Goal: Task Accomplishment & Management: Manage account settings

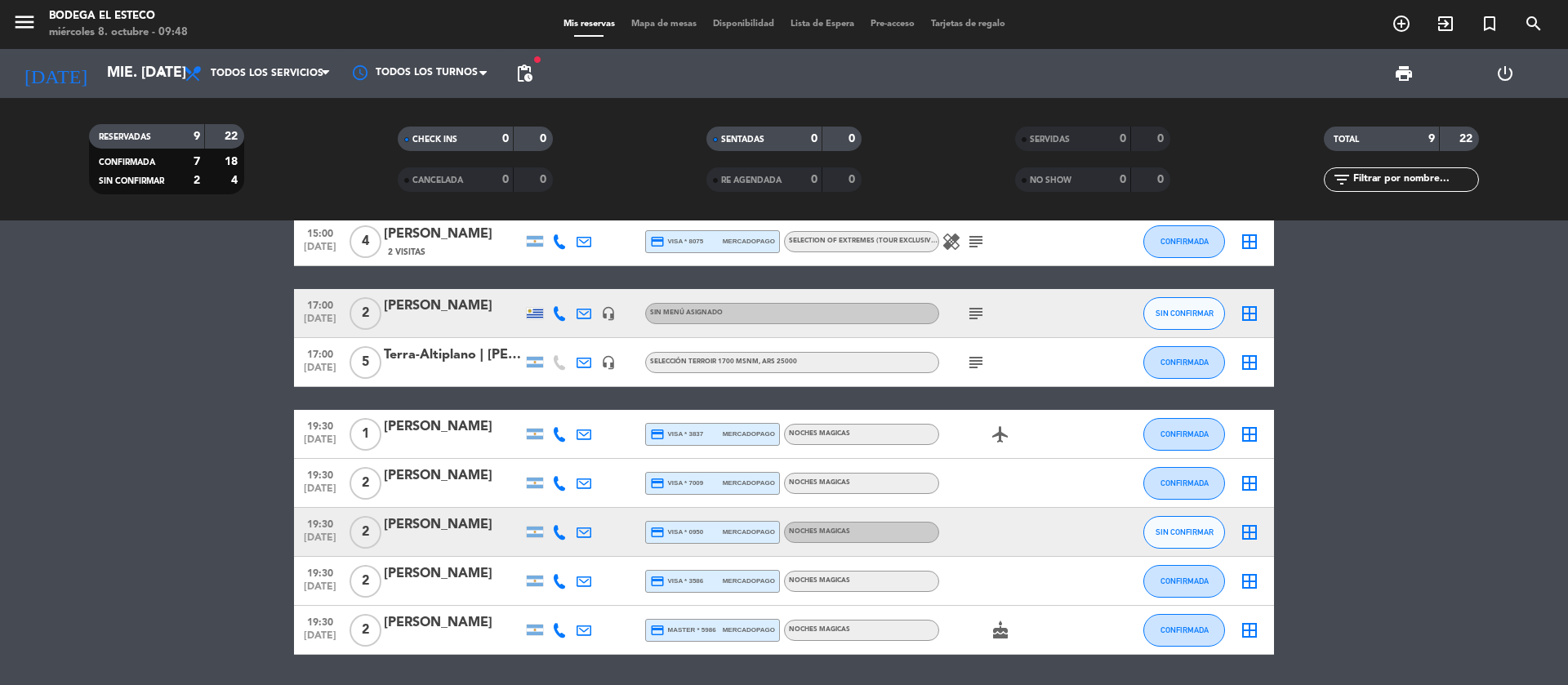
scroll to position [122, 0]
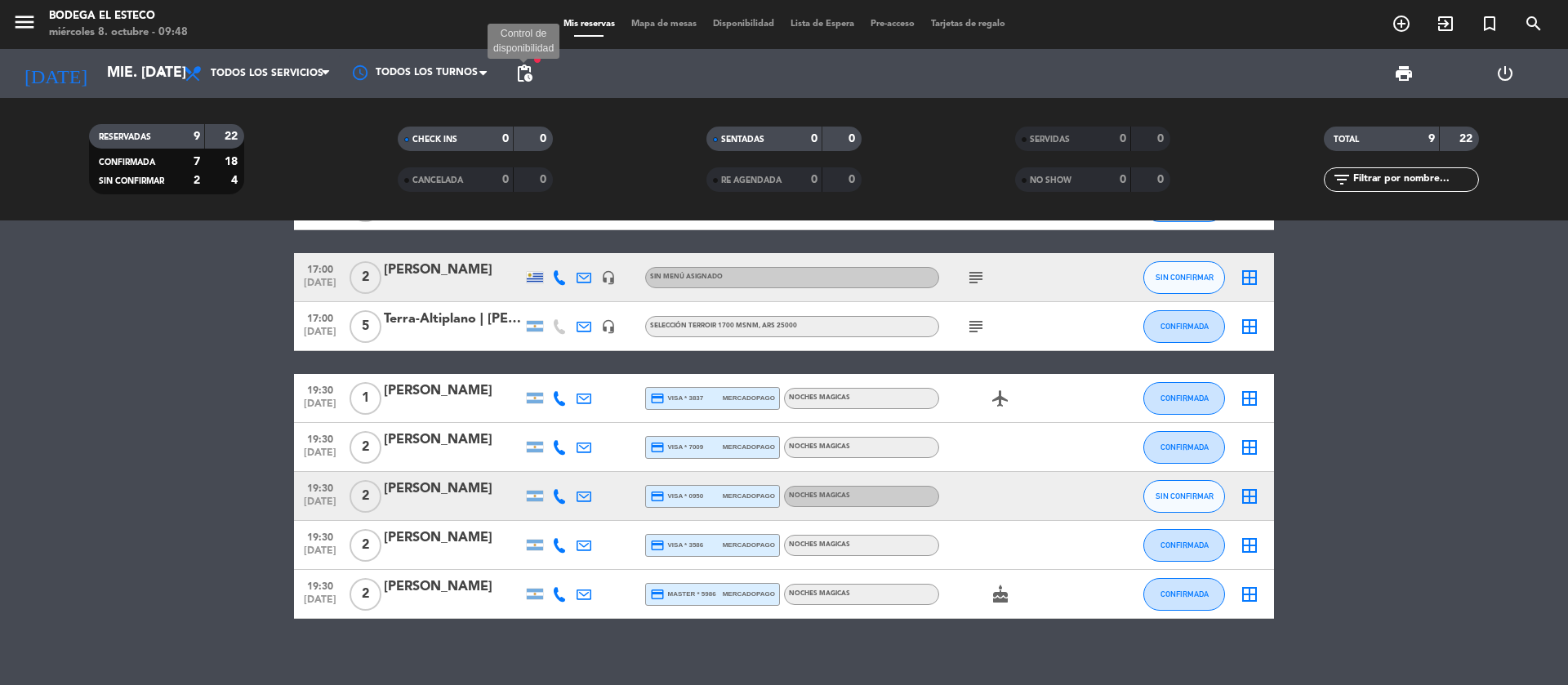
click at [524, 80] on span "pending_actions" at bounding box center [524, 73] width 20 height 20
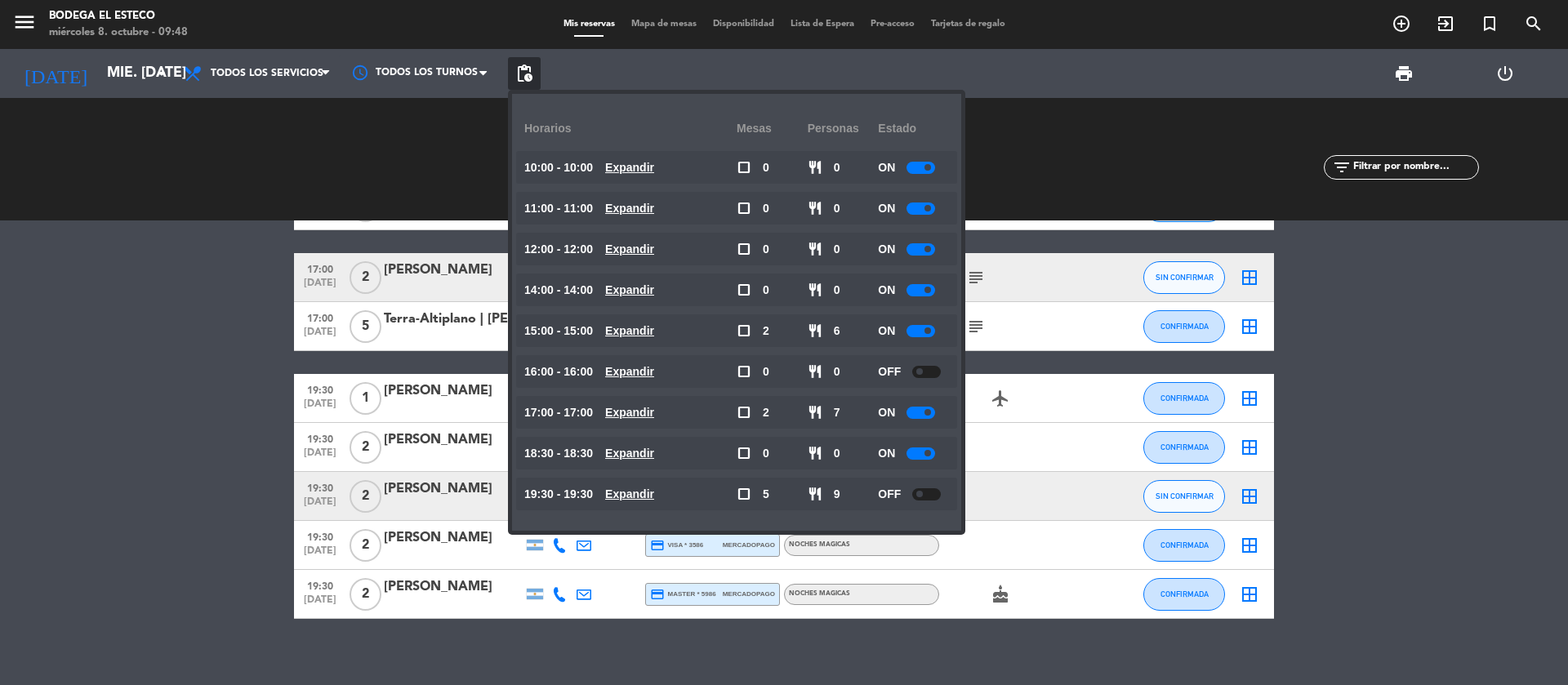
drag, startPoint x: 175, startPoint y: 456, endPoint x: 189, endPoint y: 451, distance: 14.9
click at [175, 456] on bookings-row "15:00 [DATE] 2 [PERSON_NAME] credit_card master * 1497 stripe SELECTION OF EXTR…" at bounding box center [784, 375] width 1568 height 486
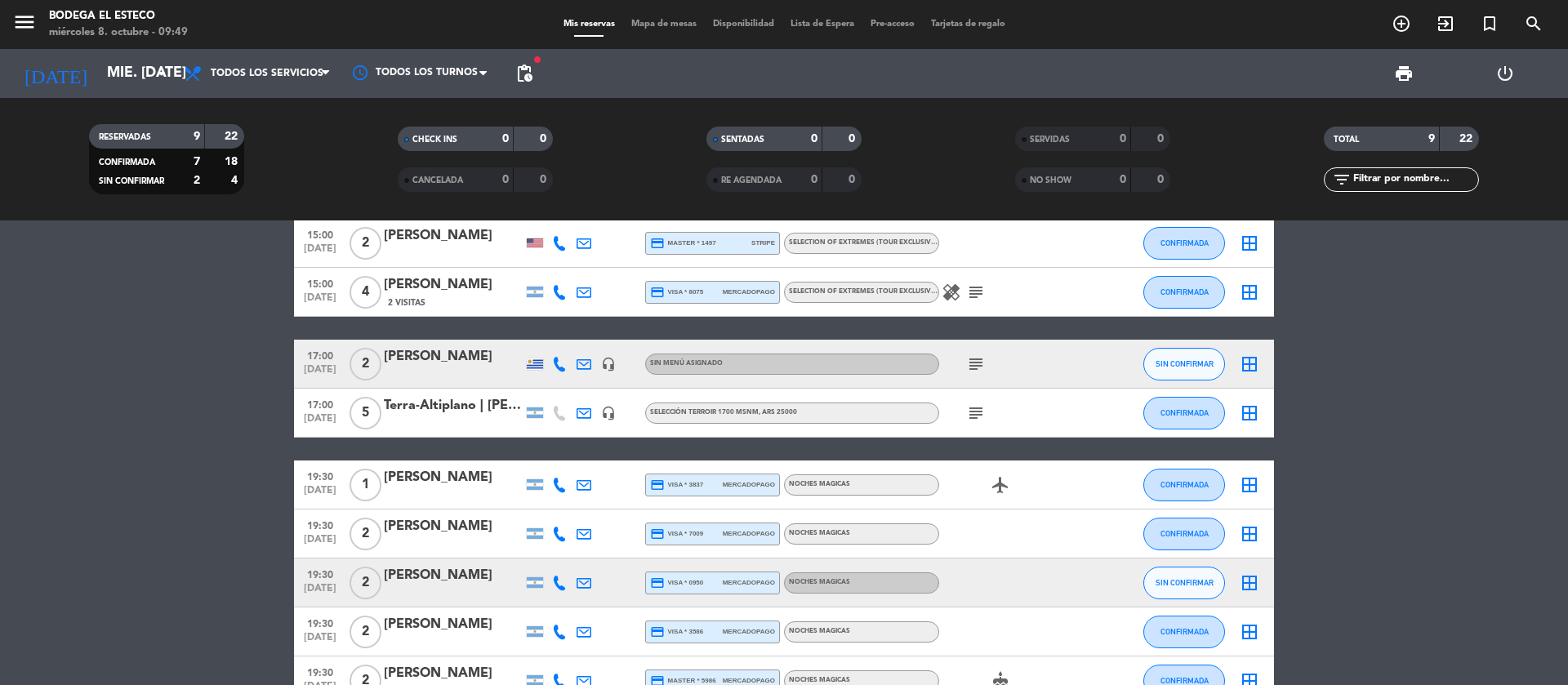
scroll to position [0, 0]
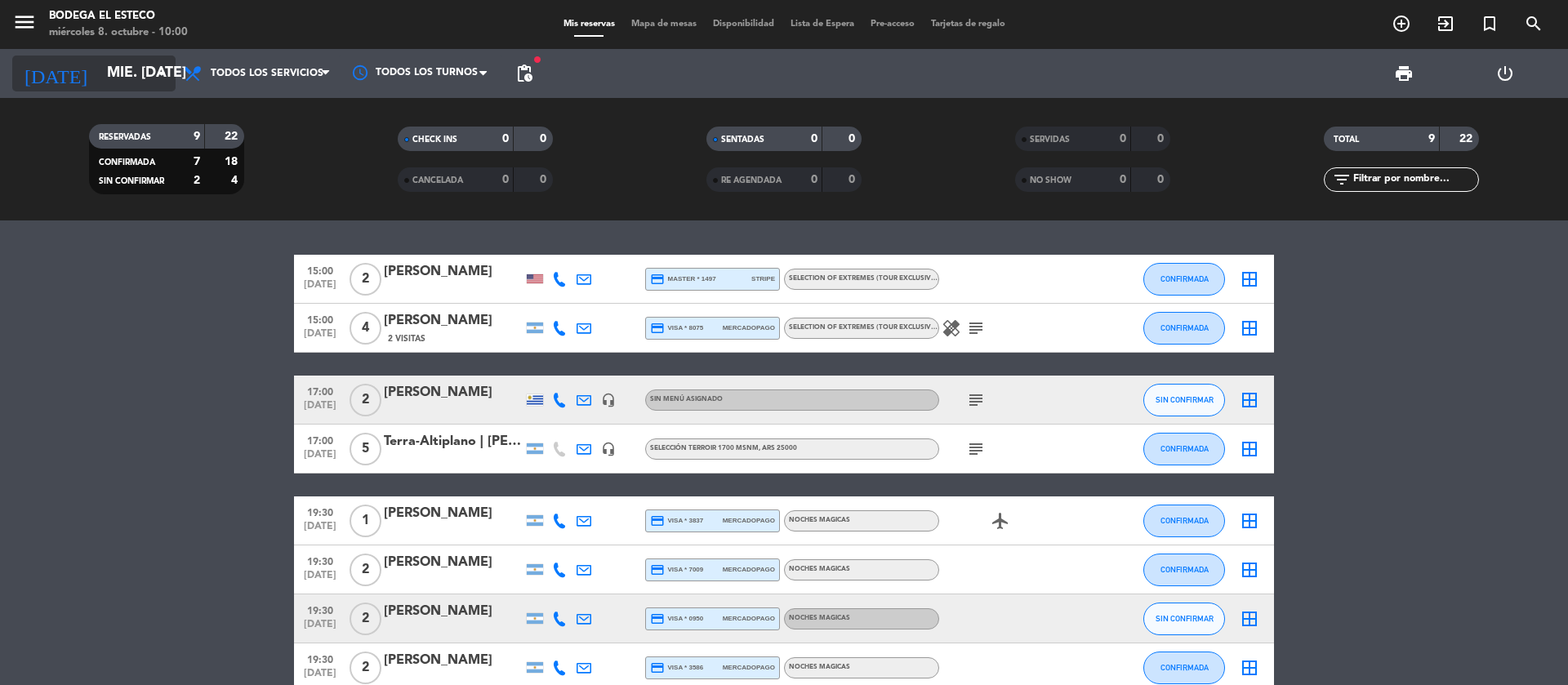
click at [133, 80] on input "mié. [DATE]" at bounding box center [194, 73] width 190 height 33
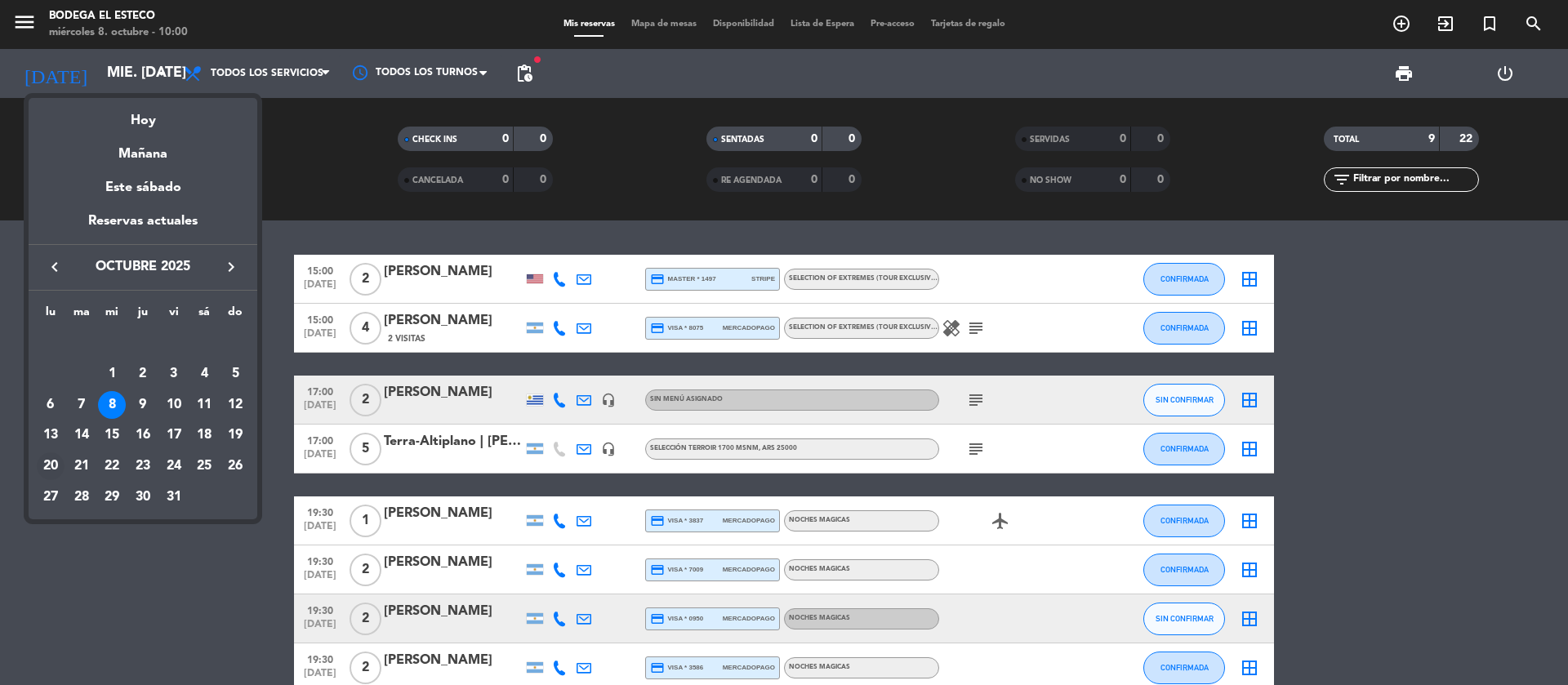
click at [58, 457] on div "20" at bounding box center [51, 465] width 28 height 28
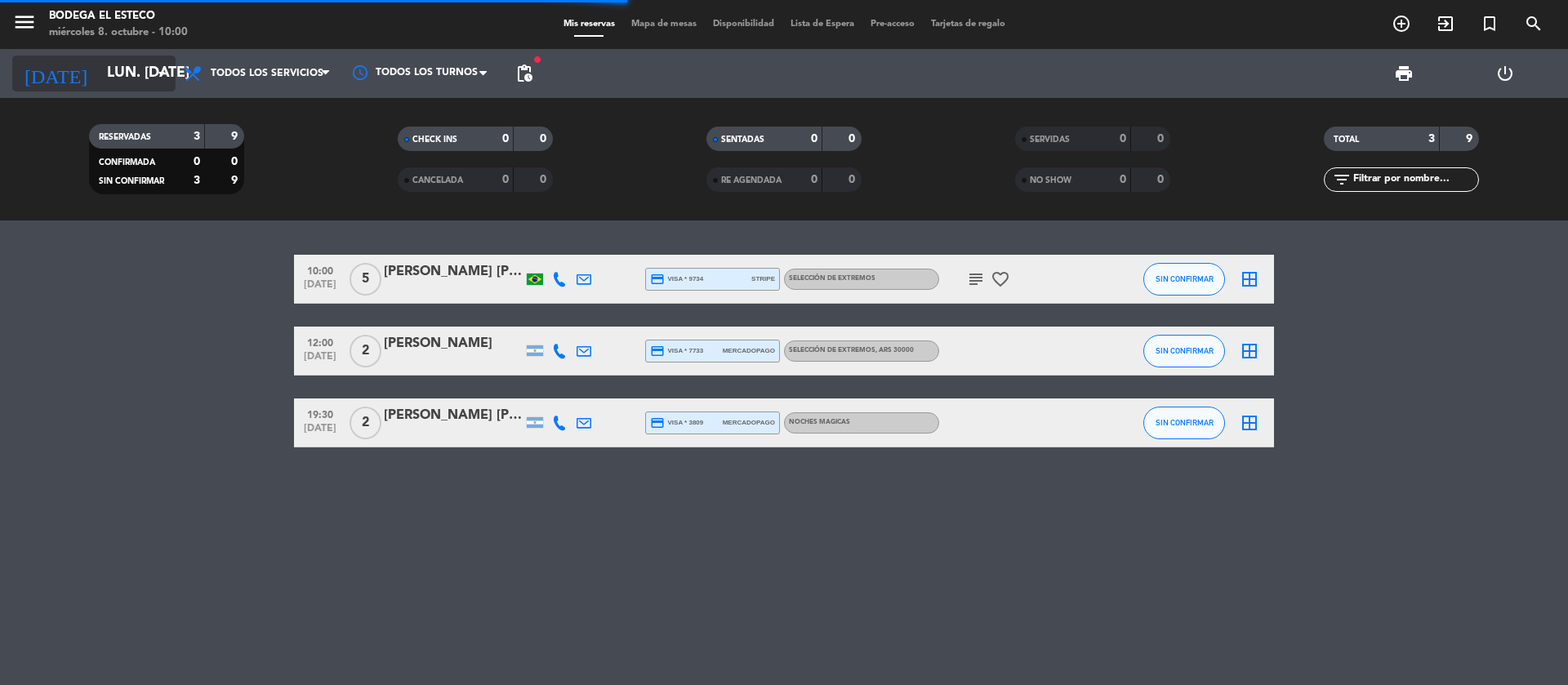
click at [151, 76] on input "lun. [DATE]" at bounding box center [194, 73] width 190 height 33
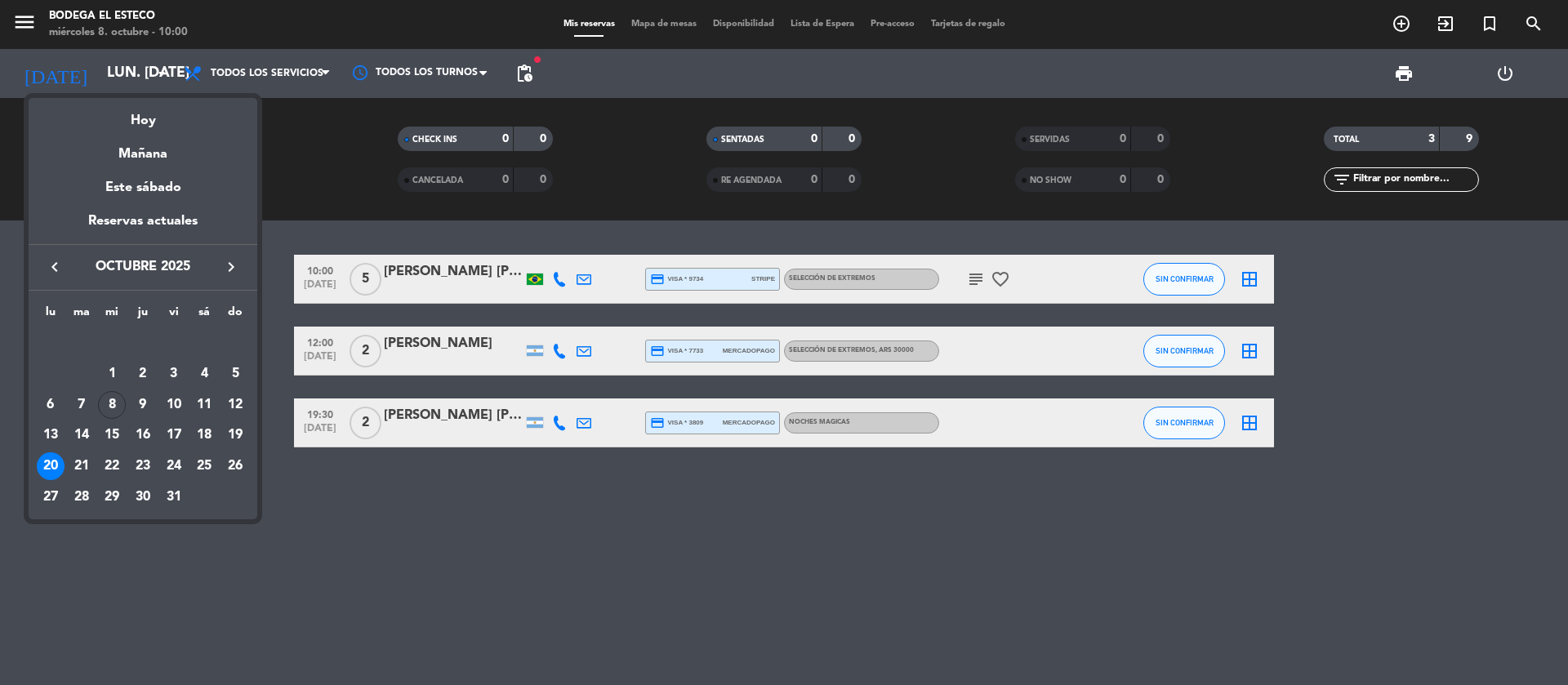
click at [225, 266] on icon "keyboard_arrow_right" at bounding box center [231, 267] width 20 height 20
click at [142, 432] on div "20" at bounding box center [143, 435] width 28 height 28
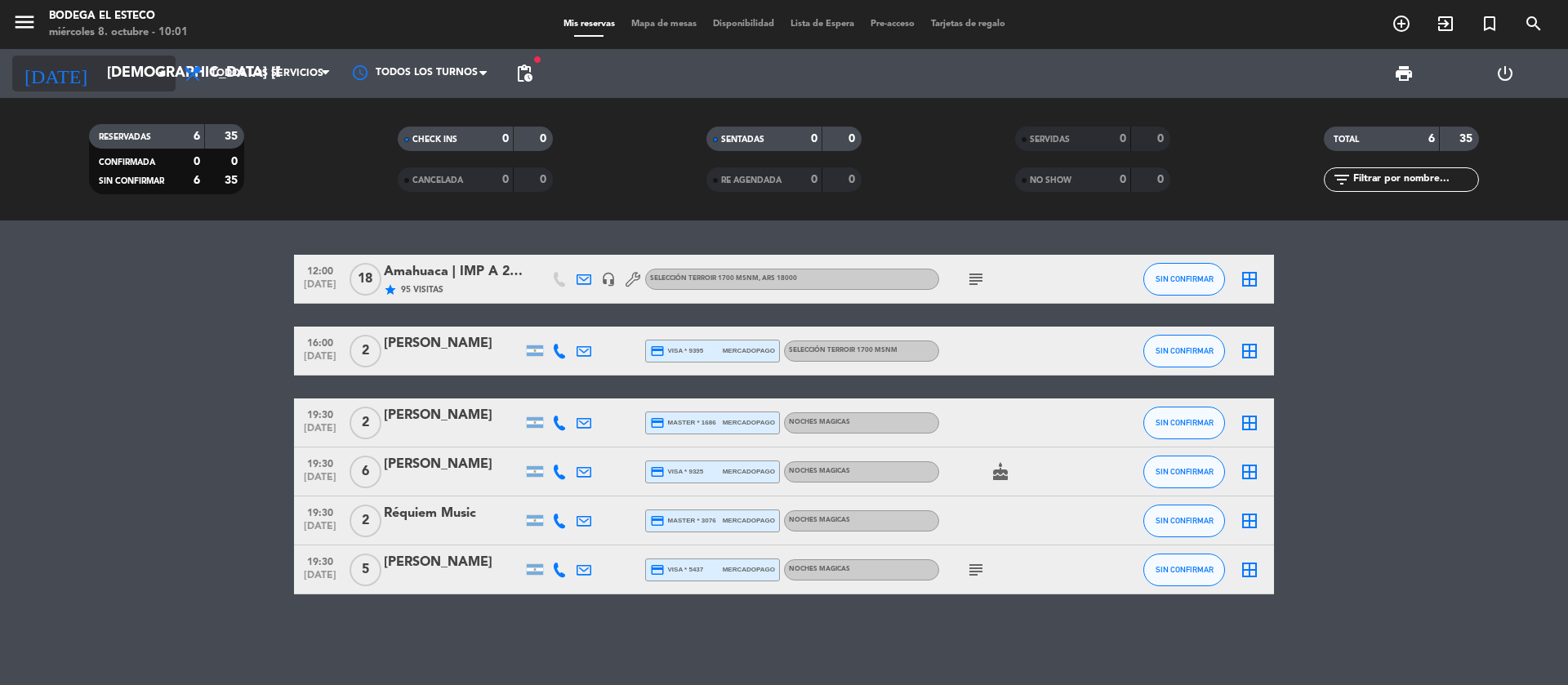
click at [144, 67] on input "[DEMOGRAPHIC_DATA] [DATE]" at bounding box center [194, 73] width 190 height 33
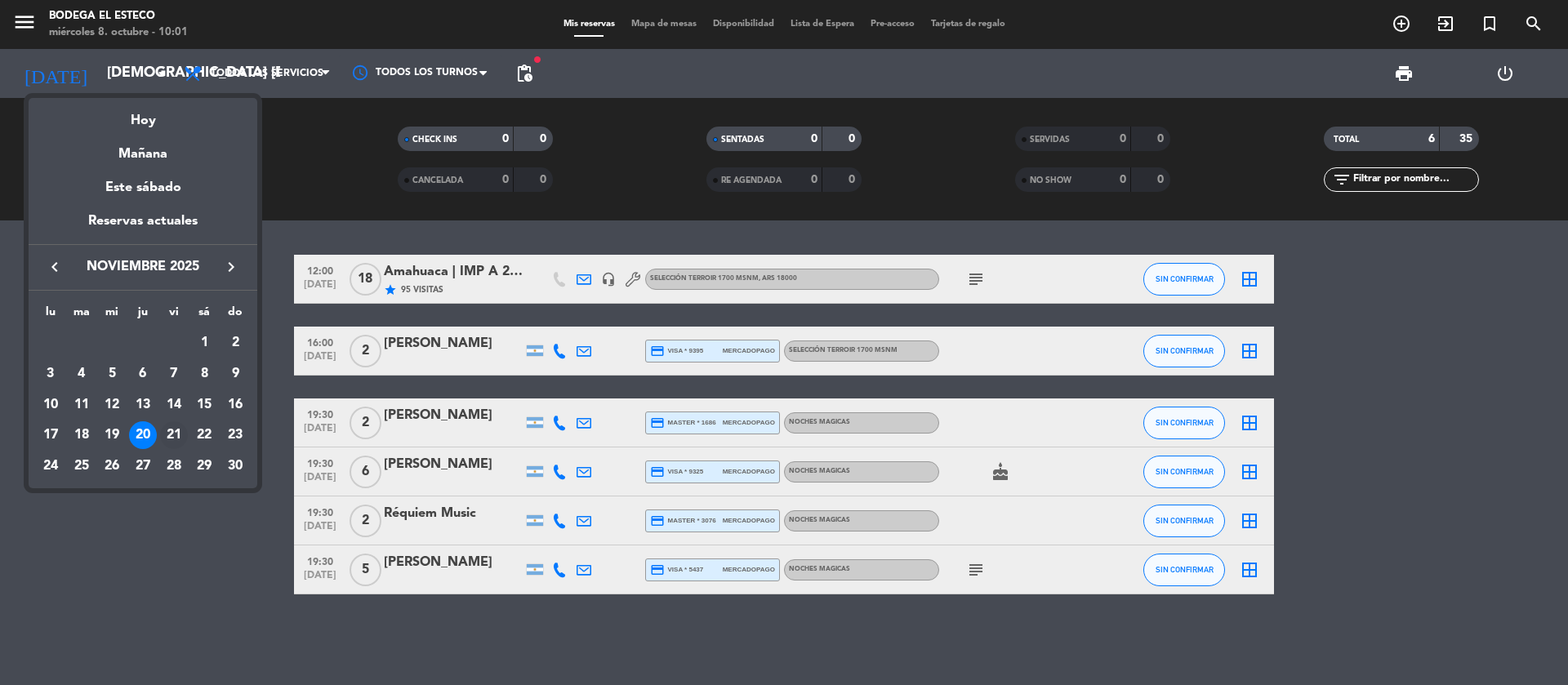
click at [173, 434] on div "21" at bounding box center [174, 435] width 28 height 28
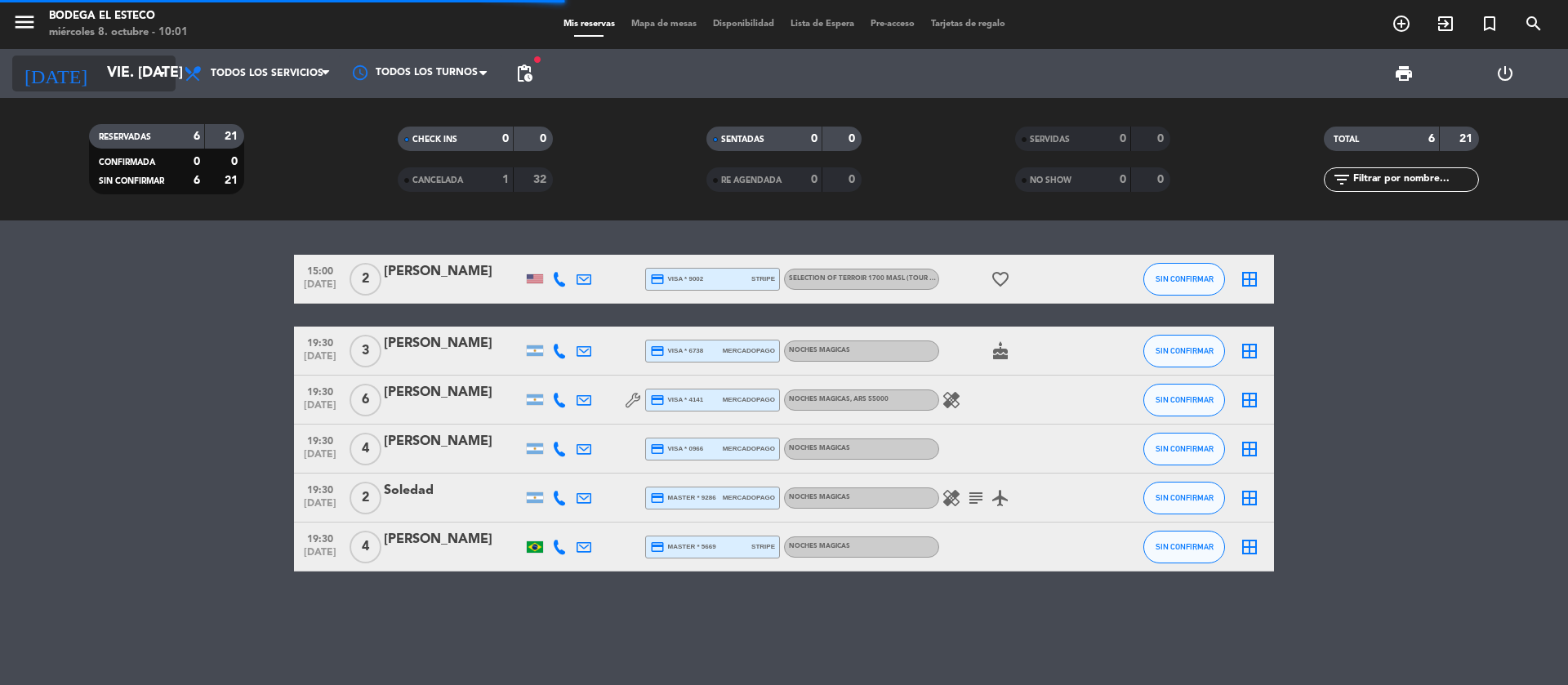
click at [152, 67] on icon "arrow_drop_down" at bounding box center [162, 73] width 20 height 20
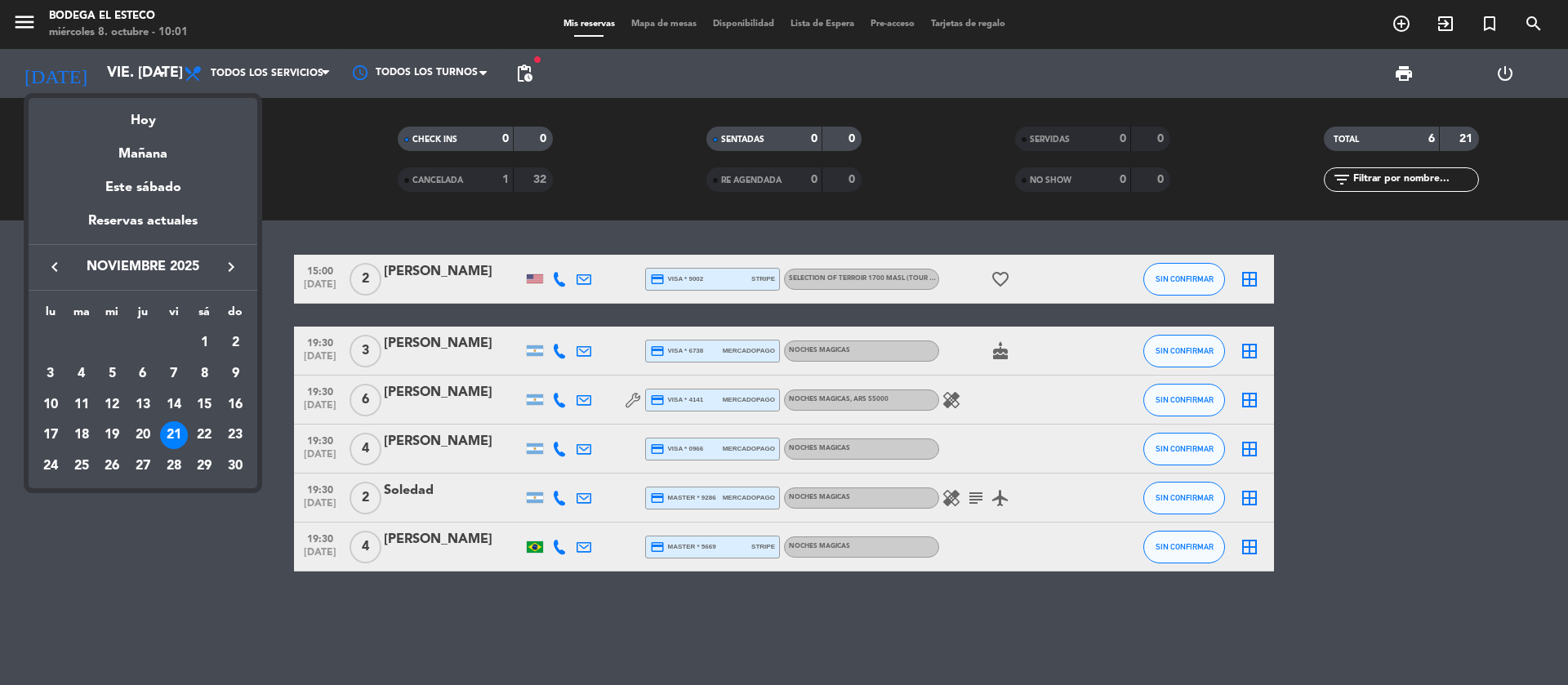
drag, startPoint x: 146, startPoint y: 109, endPoint x: 182, endPoint y: 116, distance: 36.7
click at [147, 112] on div "Hoy" at bounding box center [143, 114] width 229 height 33
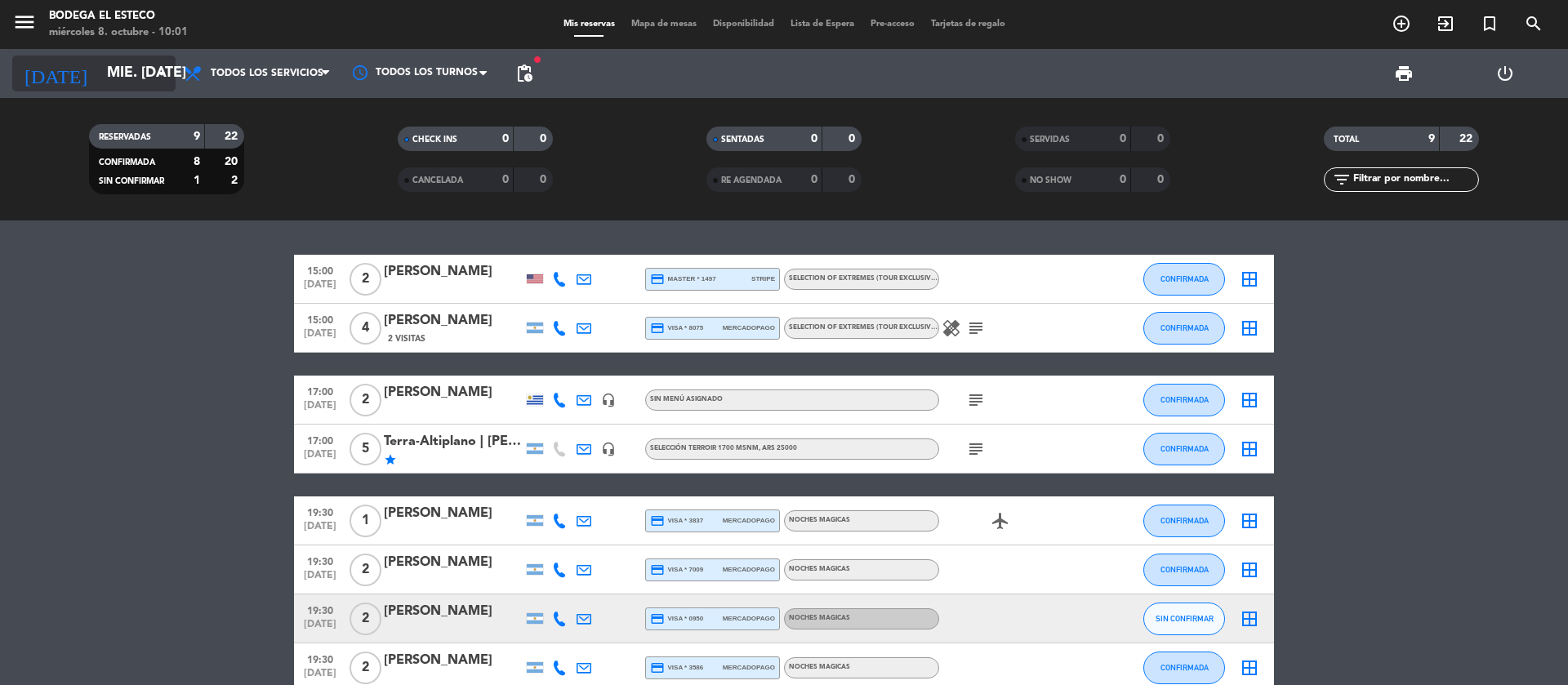
click at [144, 74] on input "mié. [DATE]" at bounding box center [194, 73] width 190 height 33
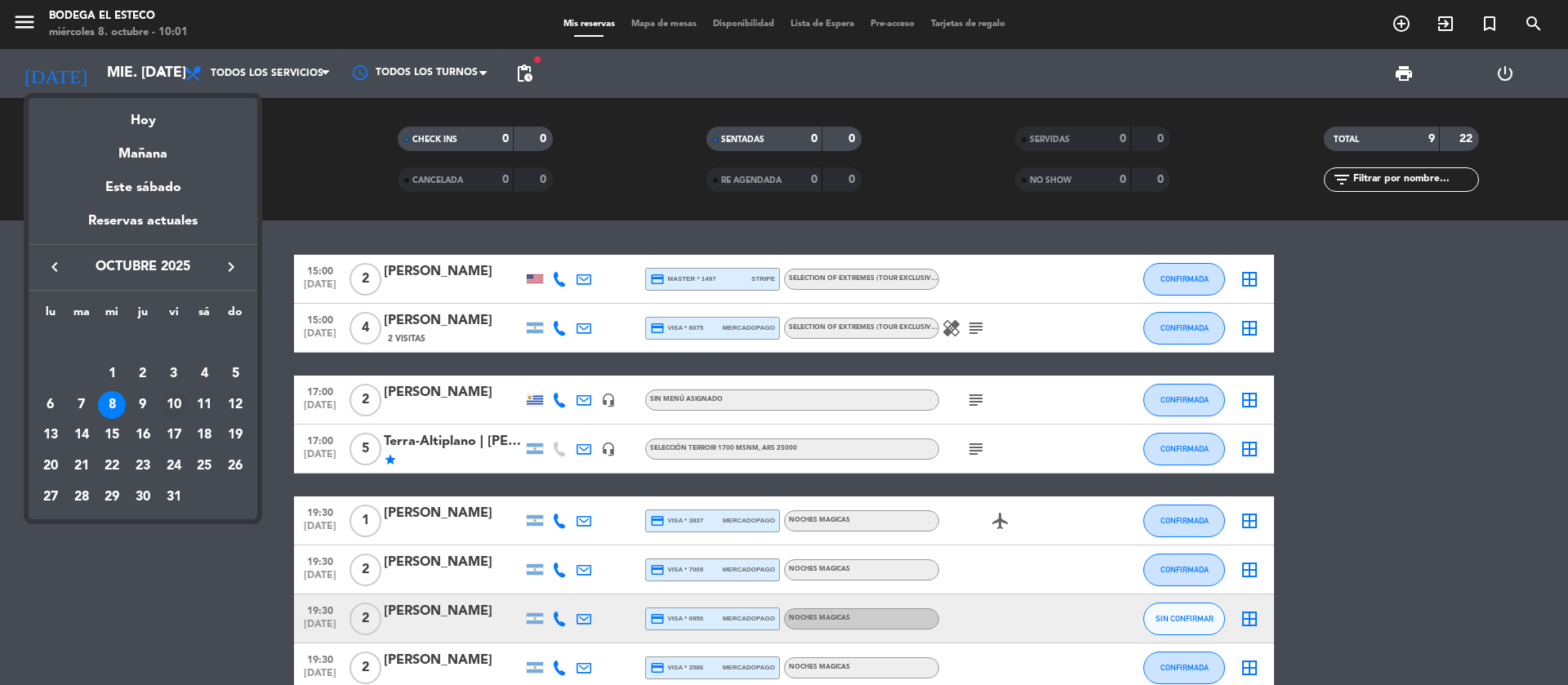
click at [169, 407] on div "10" at bounding box center [174, 405] width 28 height 28
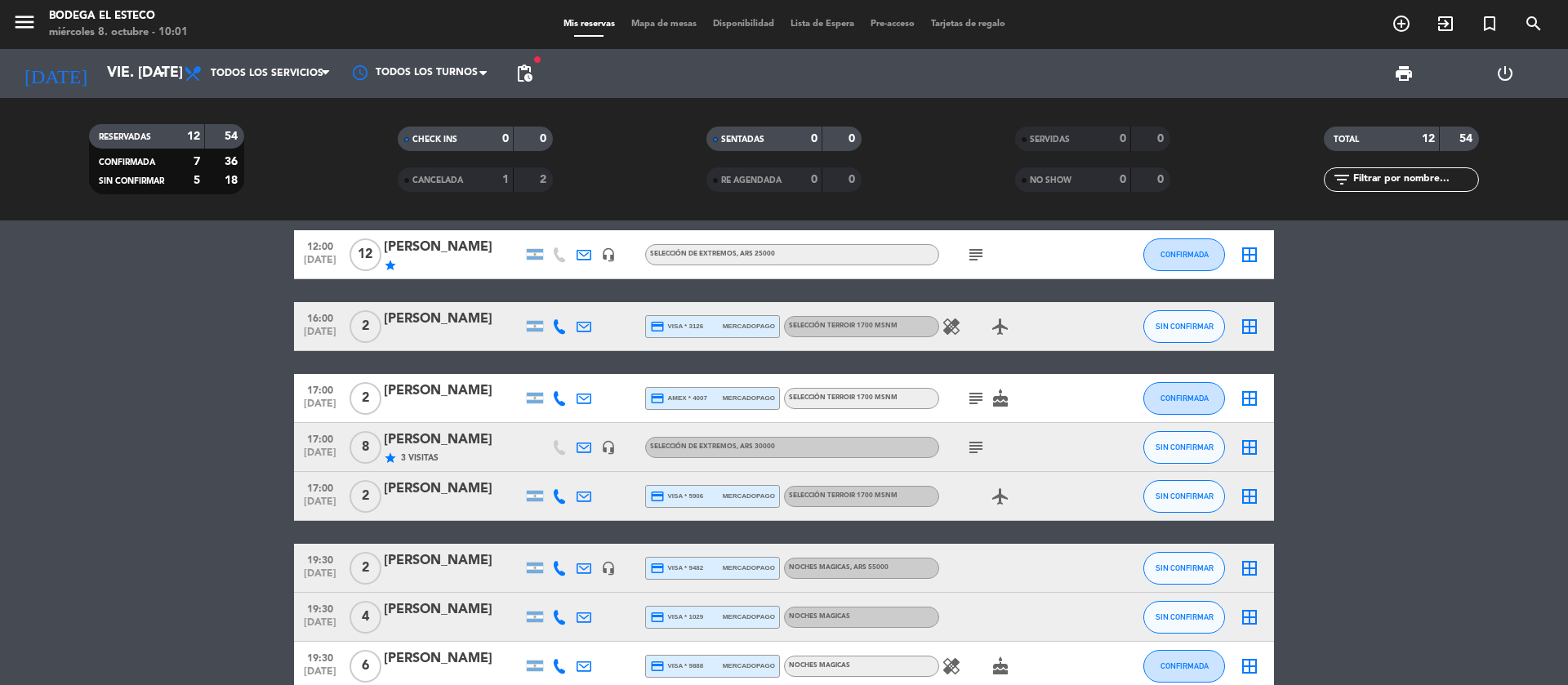
scroll to position [331, 0]
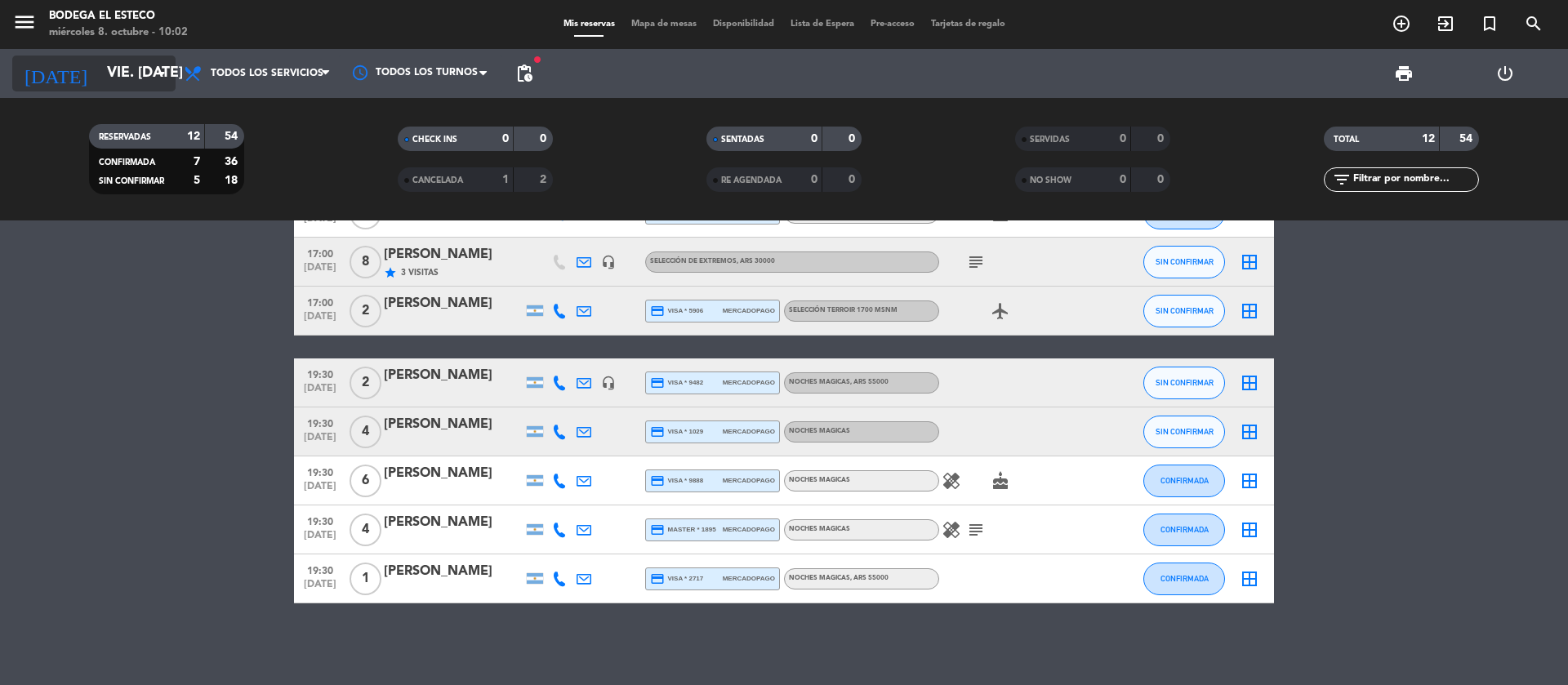
click at [128, 69] on input "vie. [DATE]" at bounding box center [194, 73] width 190 height 33
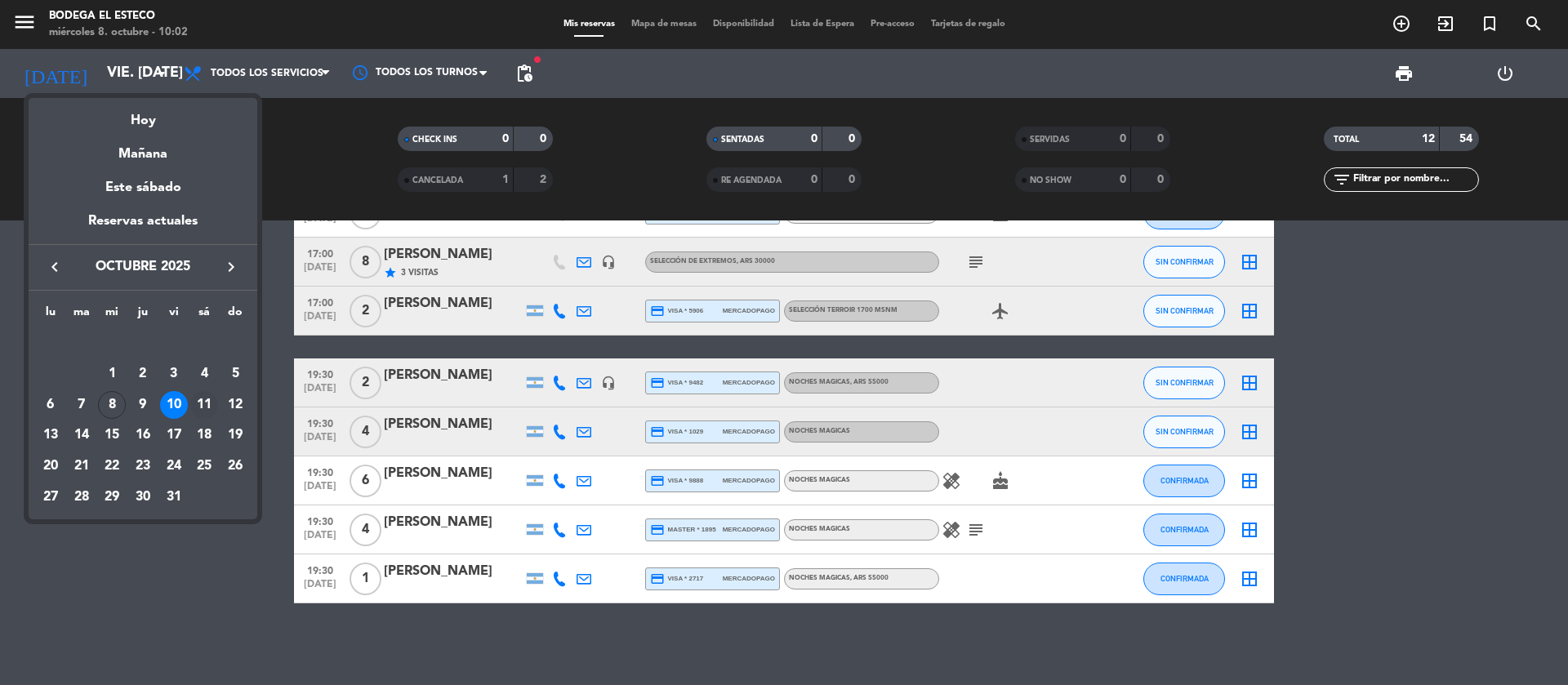
click at [208, 402] on div "11" at bounding box center [203, 405] width 28 height 28
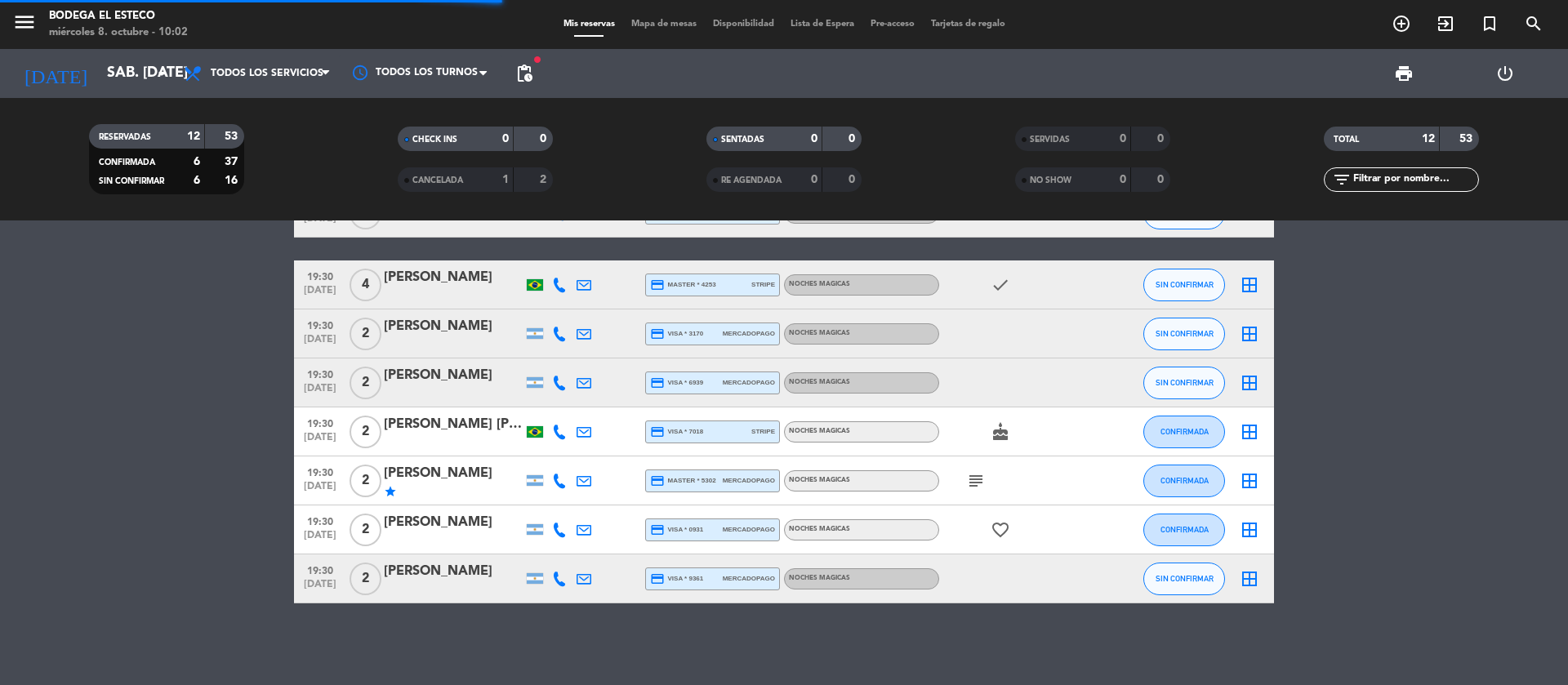
scroll to position [307, 0]
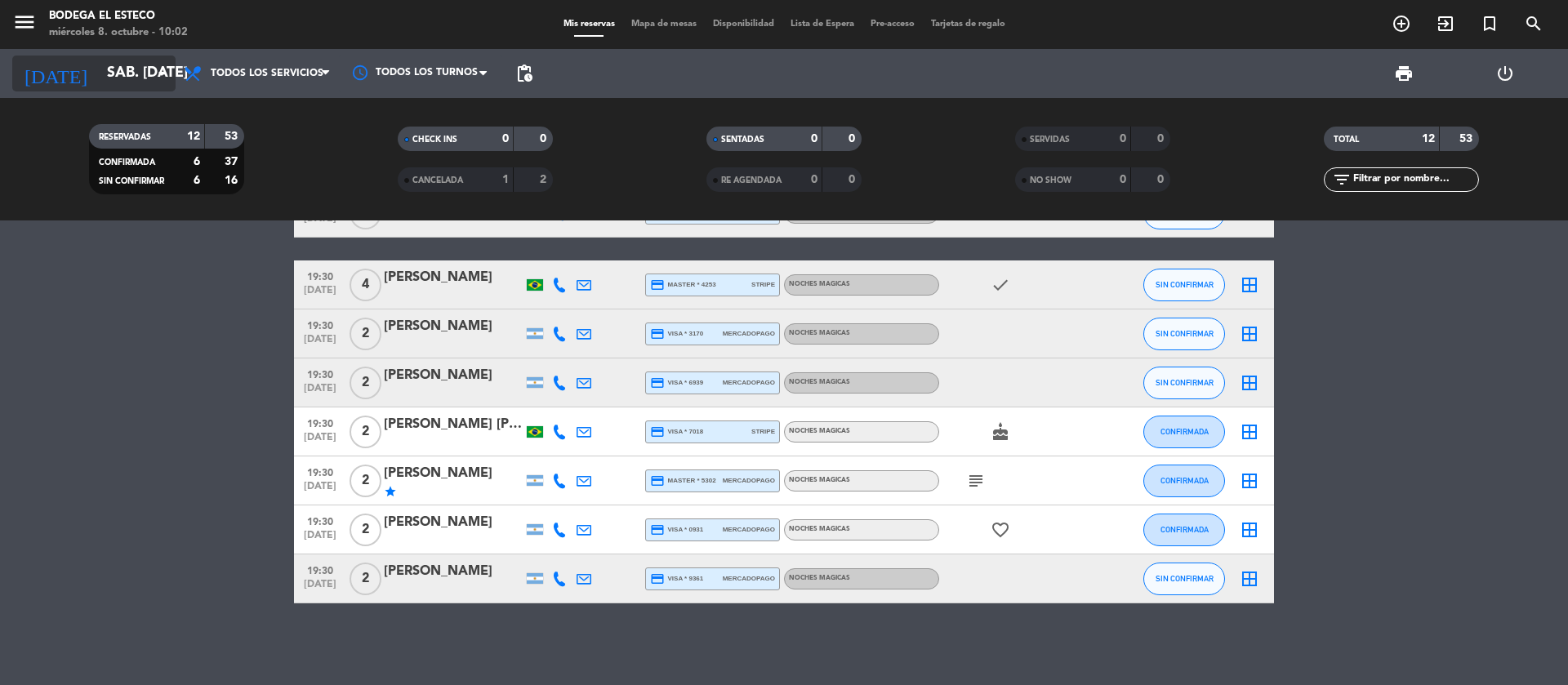
click at [151, 72] on input "sáb. [DATE]" at bounding box center [194, 73] width 190 height 33
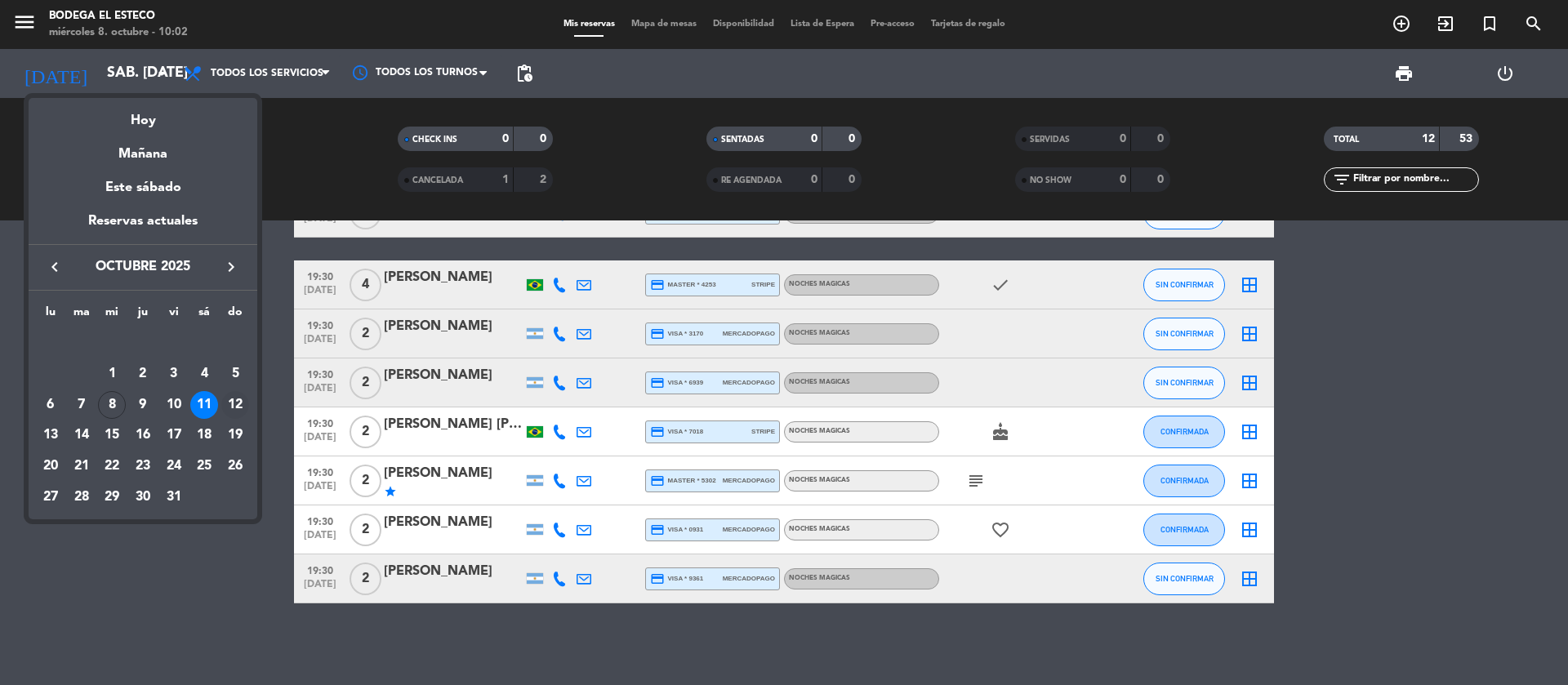
click at [237, 400] on div "12" at bounding box center [235, 405] width 28 height 28
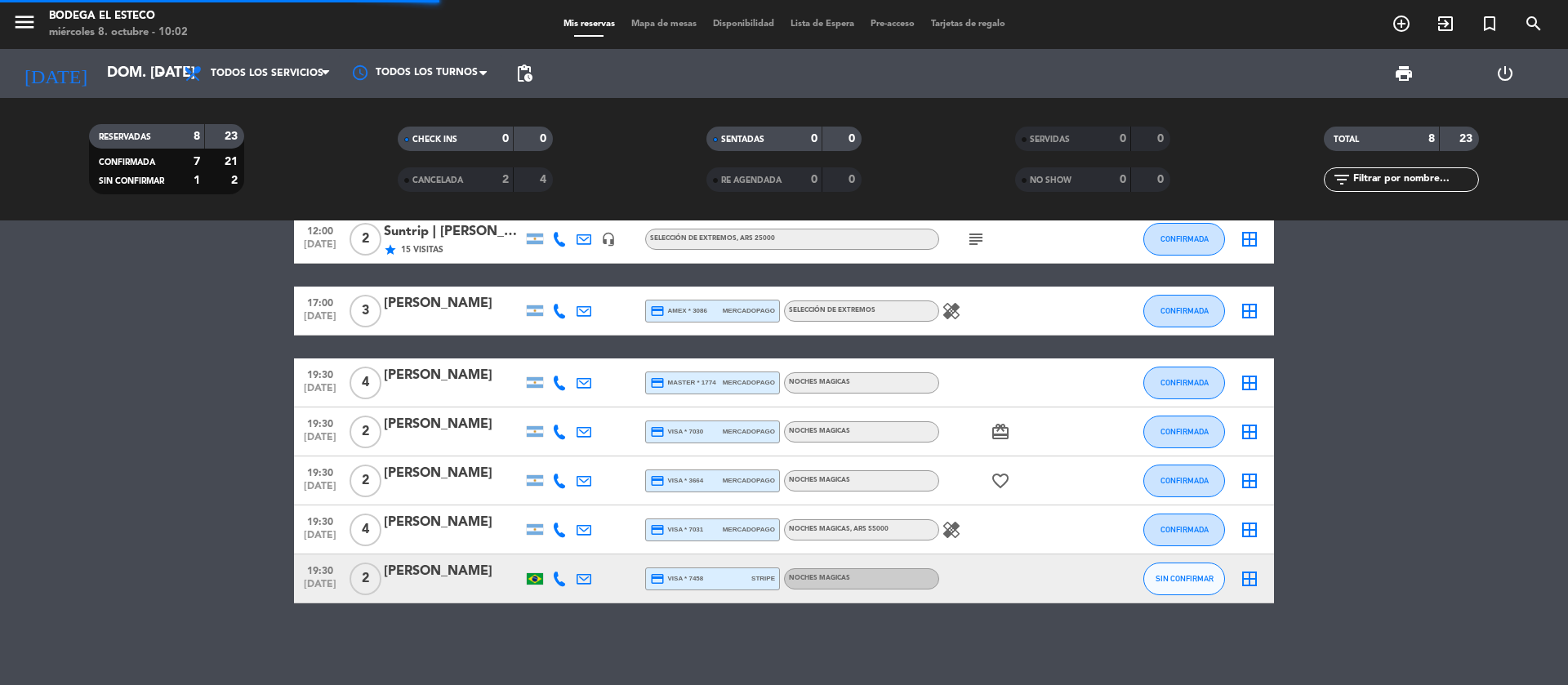
scroll to position [112, 0]
click at [146, 69] on input "dom. [DATE]" at bounding box center [194, 73] width 190 height 33
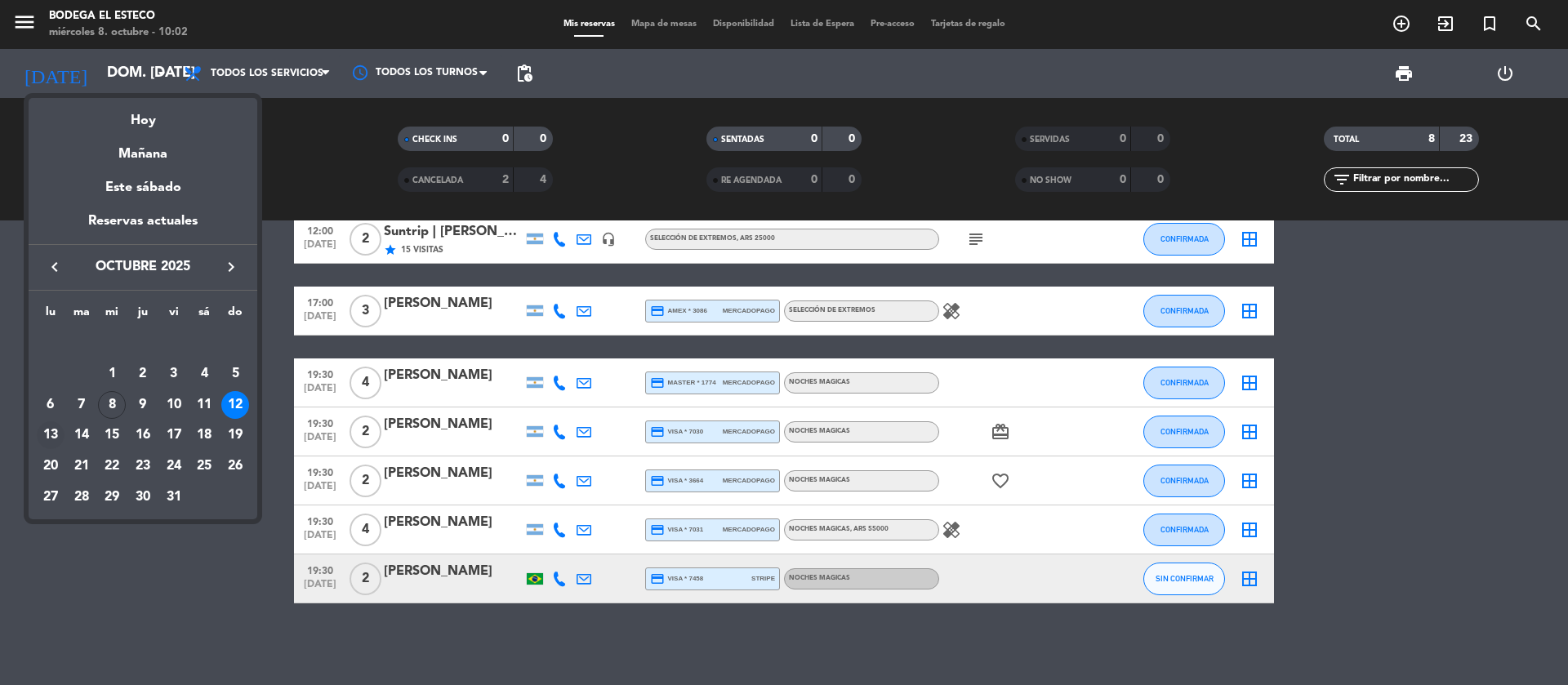
click at [58, 434] on div "13" at bounding box center [51, 435] width 28 height 28
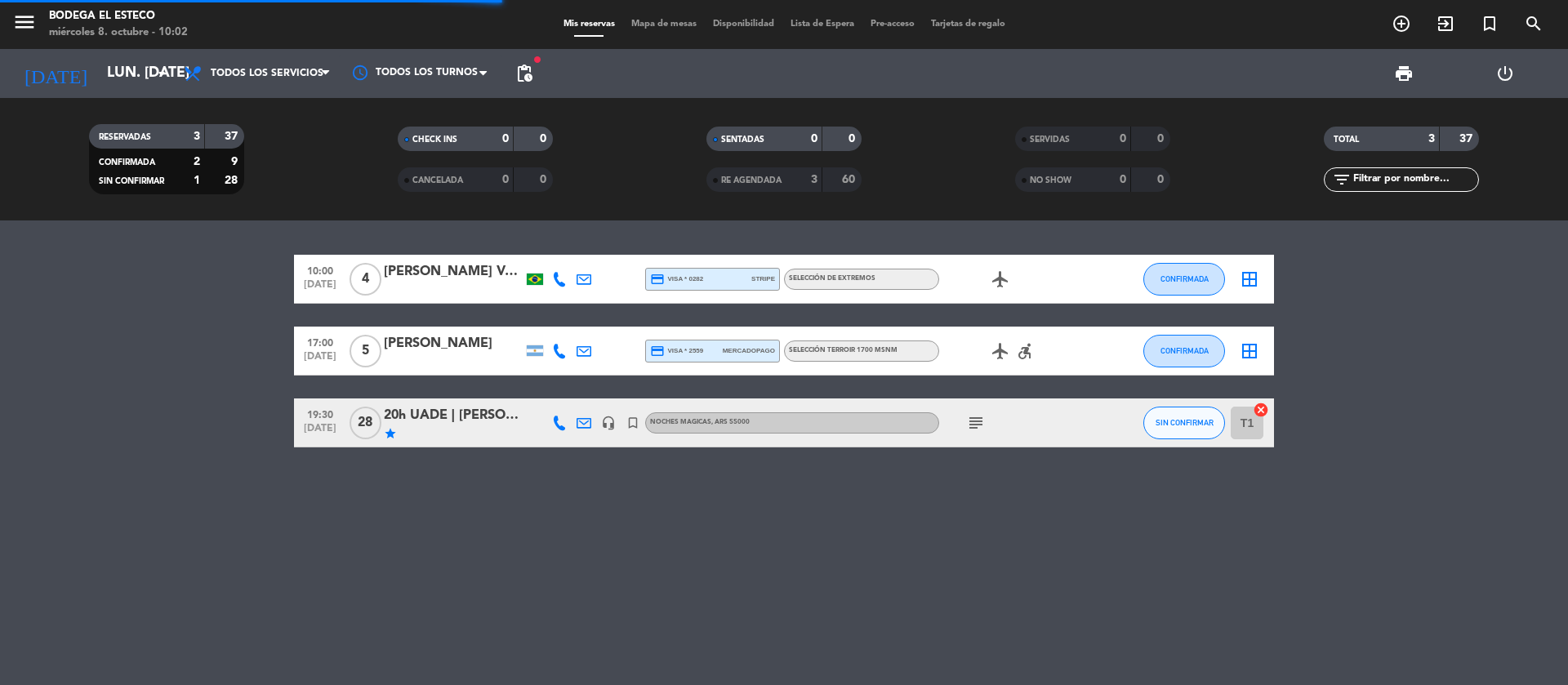
scroll to position [0, 0]
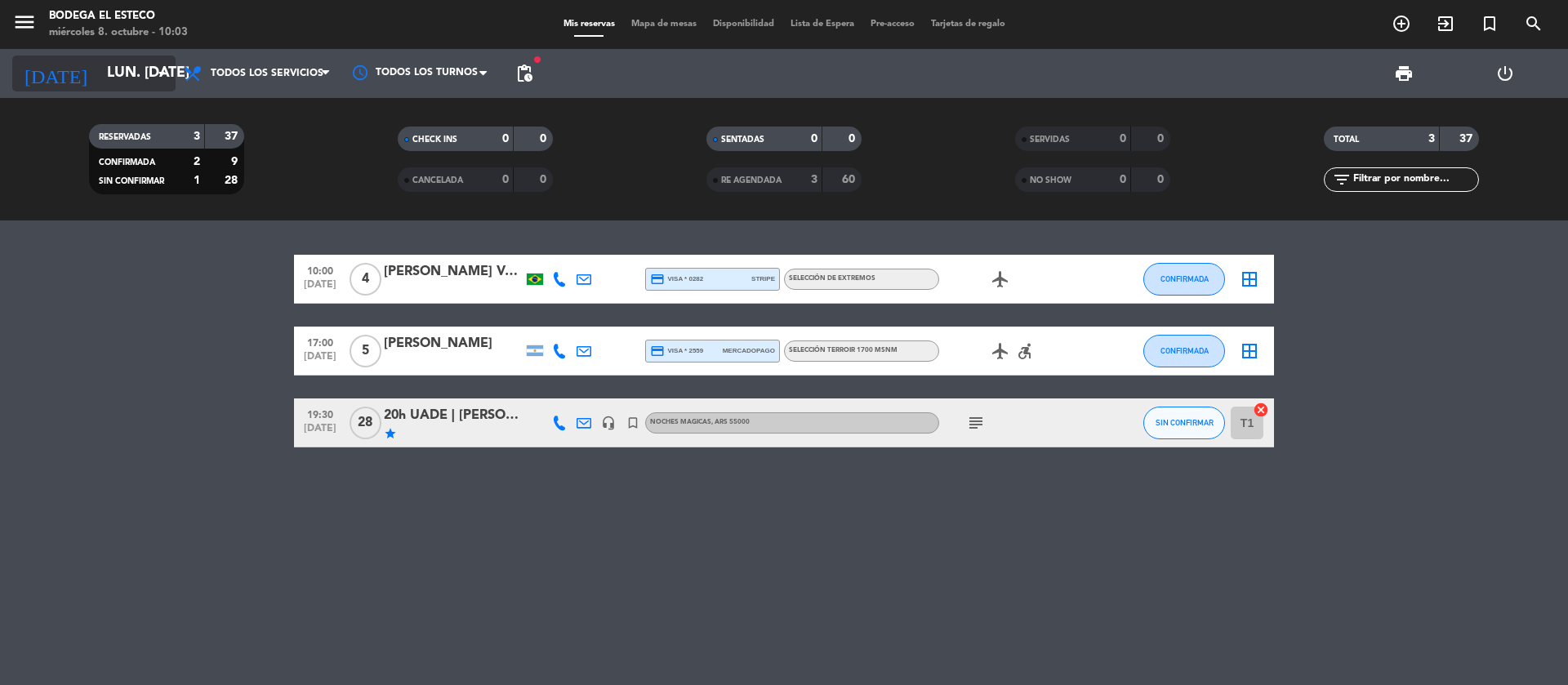
click at [135, 60] on input "lun. [DATE]" at bounding box center [194, 73] width 190 height 33
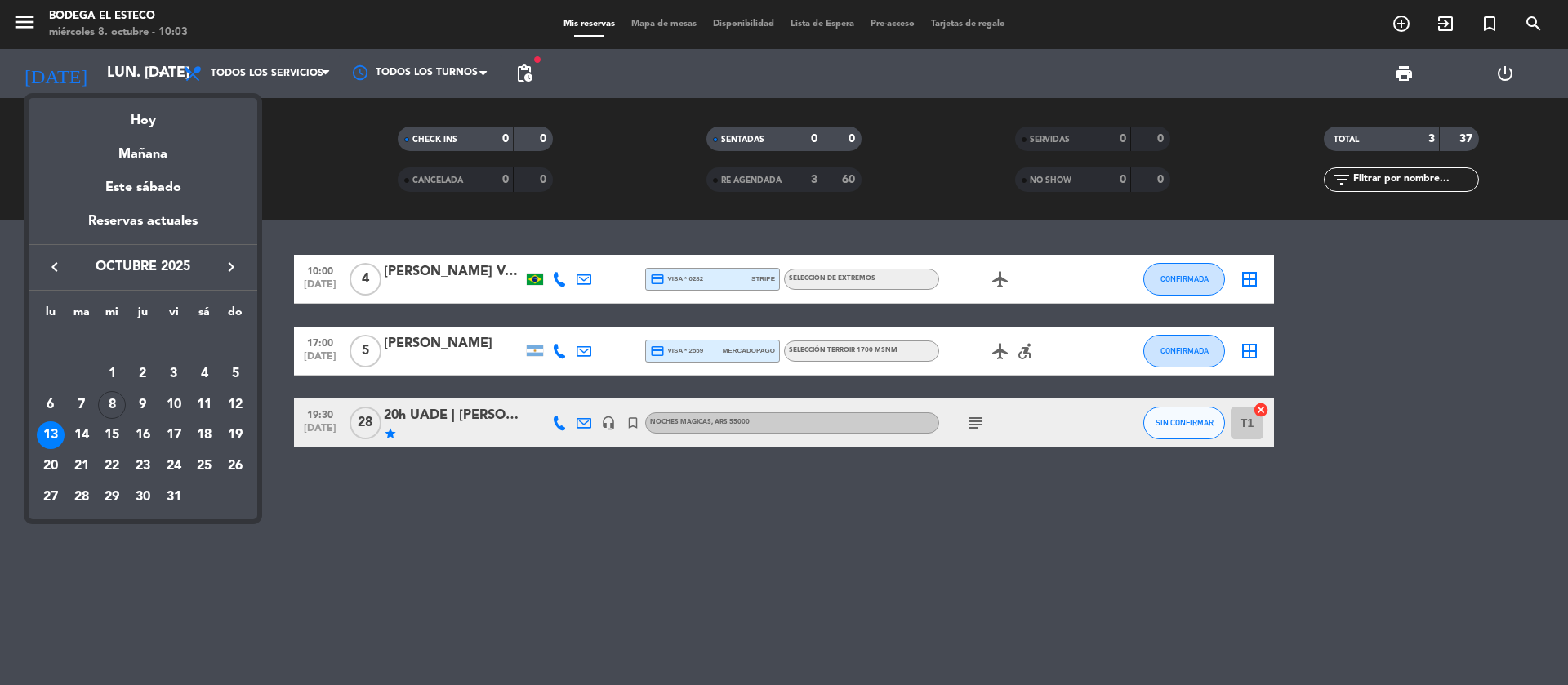
click at [223, 267] on icon "keyboard_arrow_right" at bounding box center [231, 267] width 20 height 20
drag, startPoint x: 78, startPoint y: 400, endPoint x: 93, endPoint y: 401, distance: 15.0
click at [77, 399] on div "11" at bounding box center [81, 405] width 28 height 28
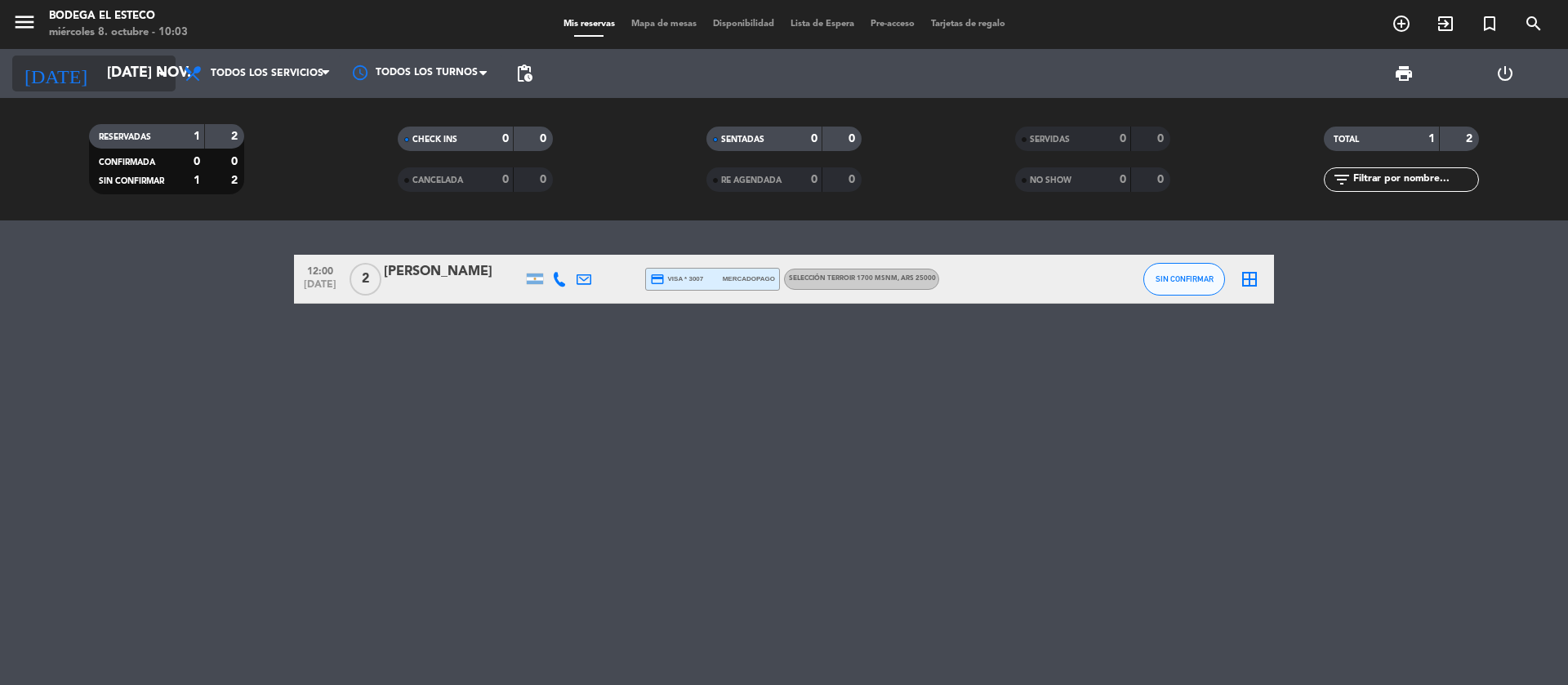
click at [165, 78] on icon "arrow_drop_down" at bounding box center [162, 73] width 20 height 20
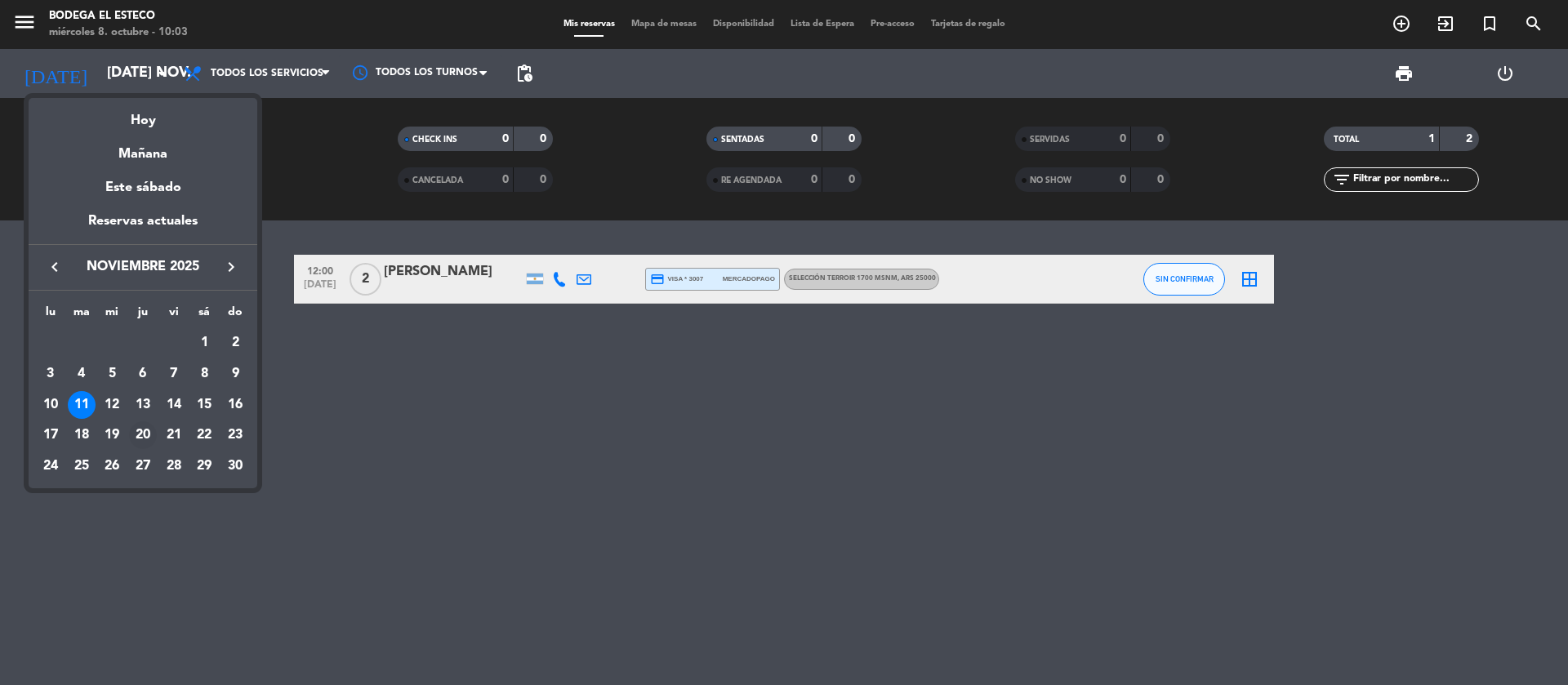
click at [146, 433] on div "20" at bounding box center [143, 435] width 28 height 28
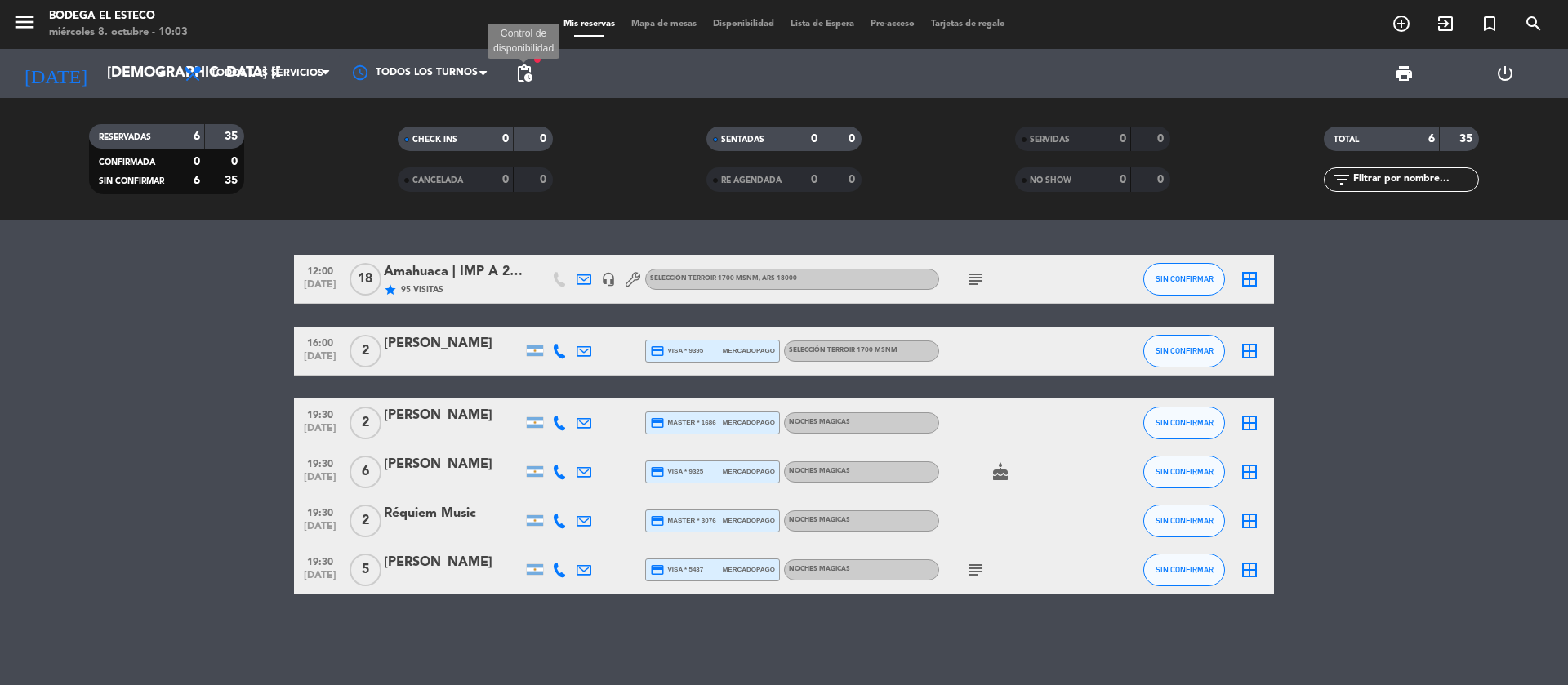
click at [528, 77] on span "pending_actions" at bounding box center [524, 73] width 20 height 20
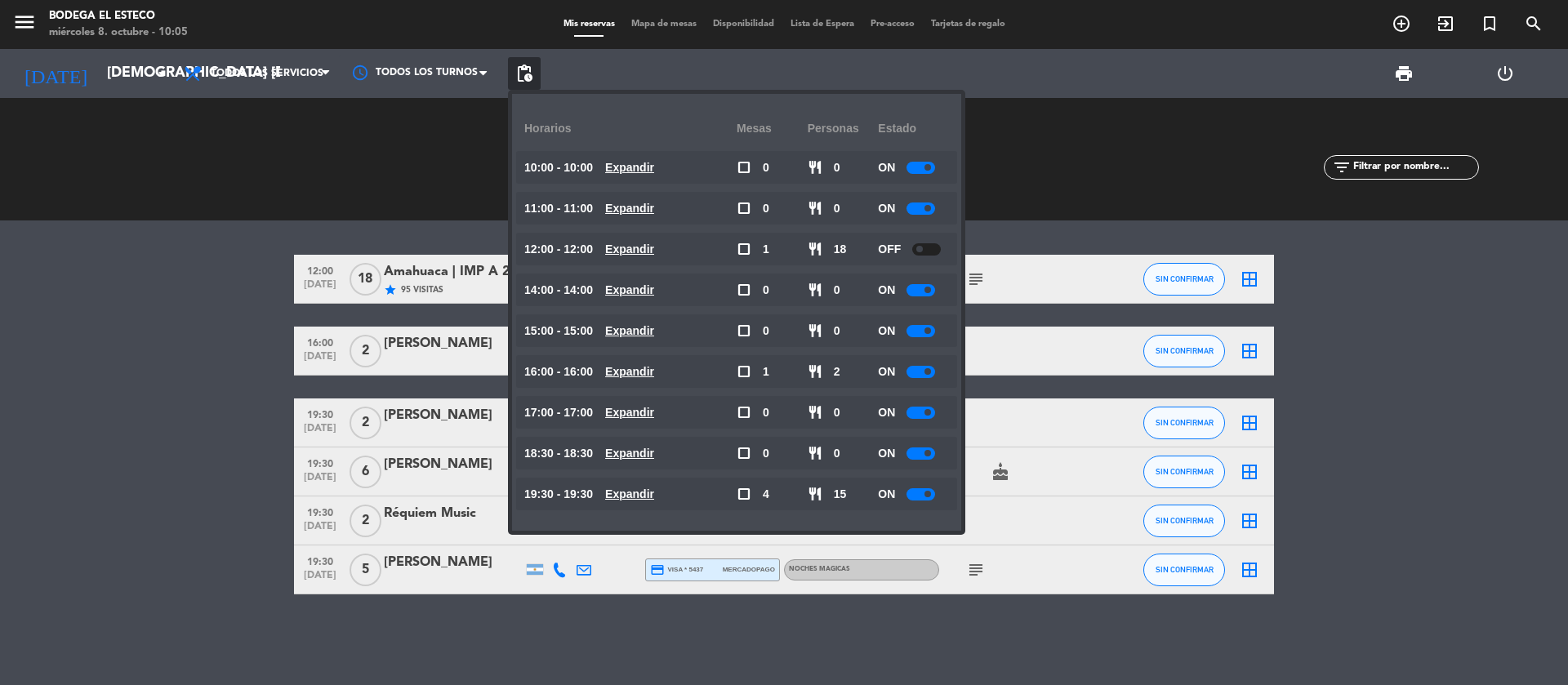
click at [1419, 302] on bookings-row "12:00 [DATE] Amahuaca | IMP A 2025 star 95 Visitas headset_mic SELECCIÓN TERROI…" at bounding box center [784, 425] width 1568 height 340
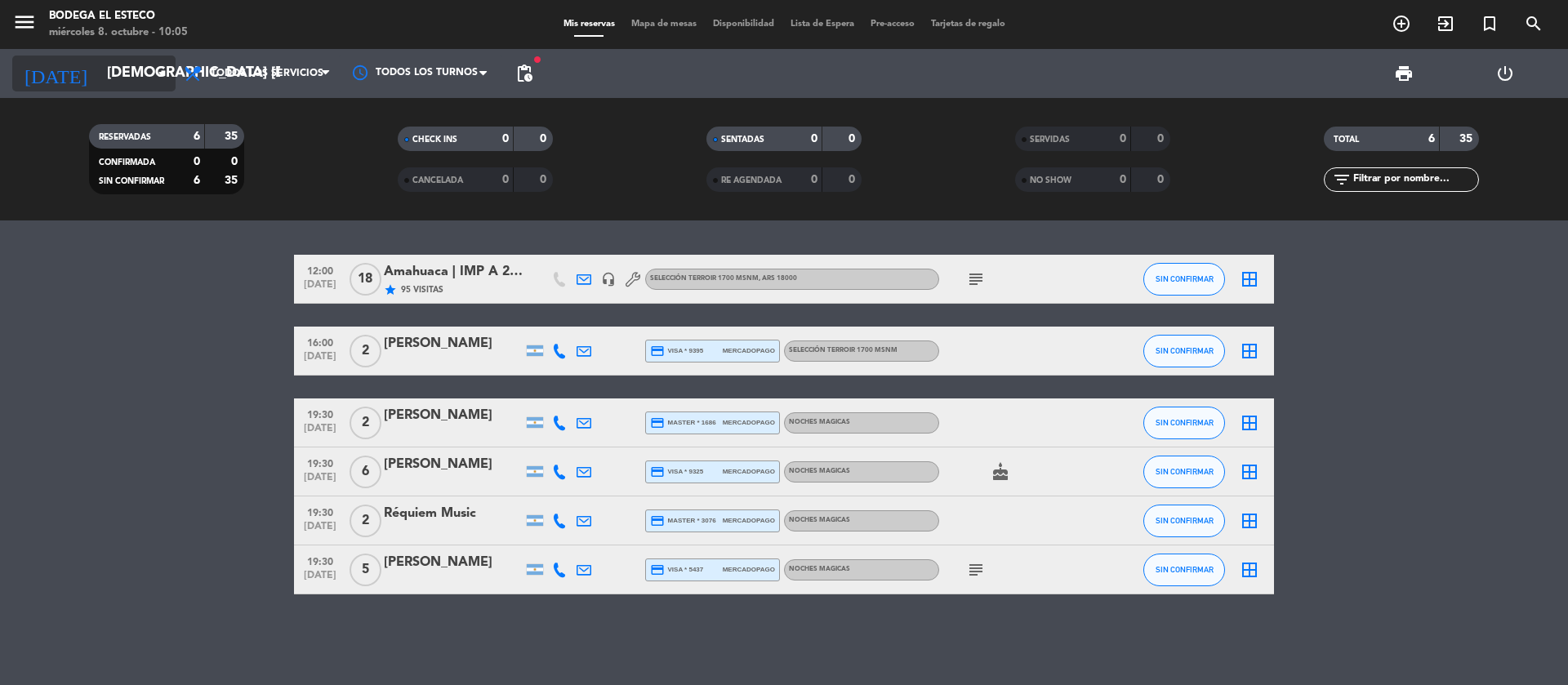
click at [129, 73] on input "[DEMOGRAPHIC_DATA] [DATE]" at bounding box center [194, 73] width 190 height 33
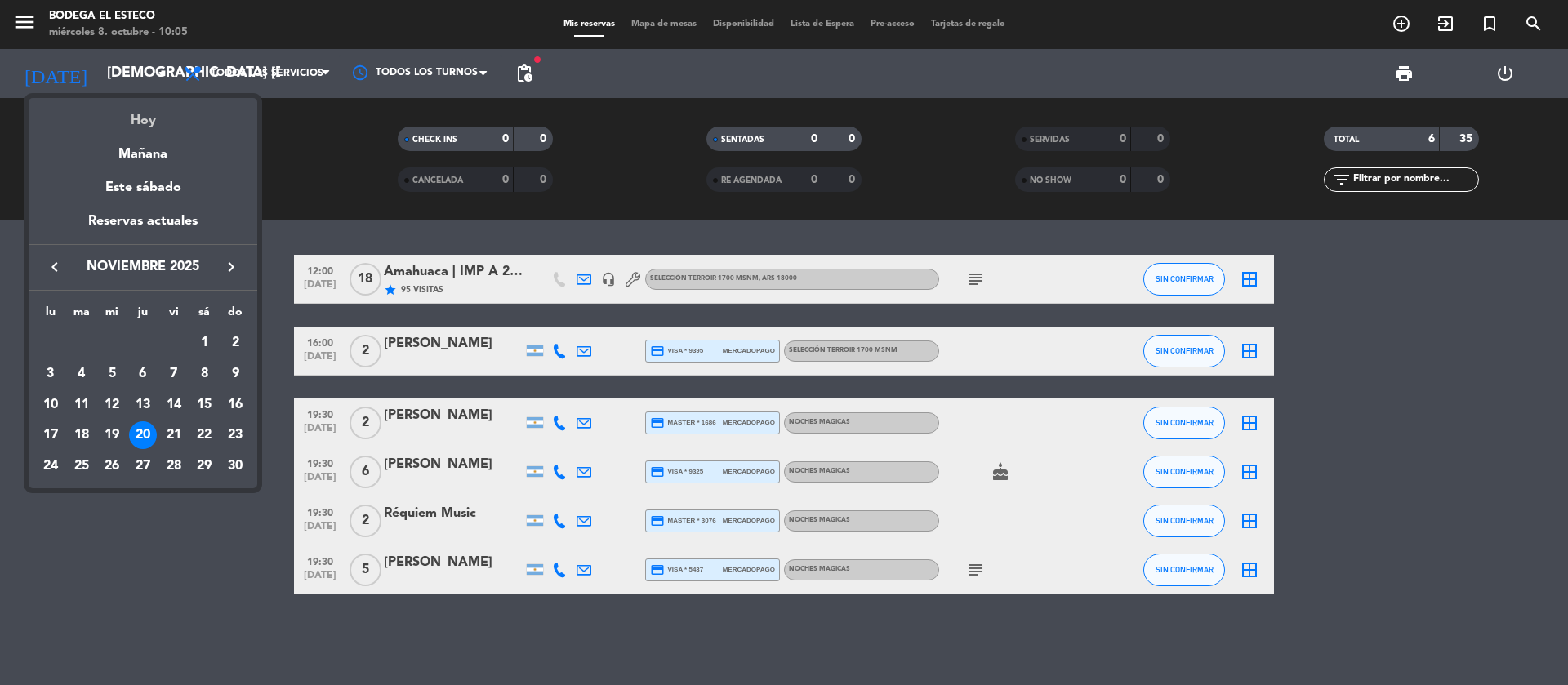
click at [148, 124] on div "Hoy" at bounding box center [143, 114] width 229 height 33
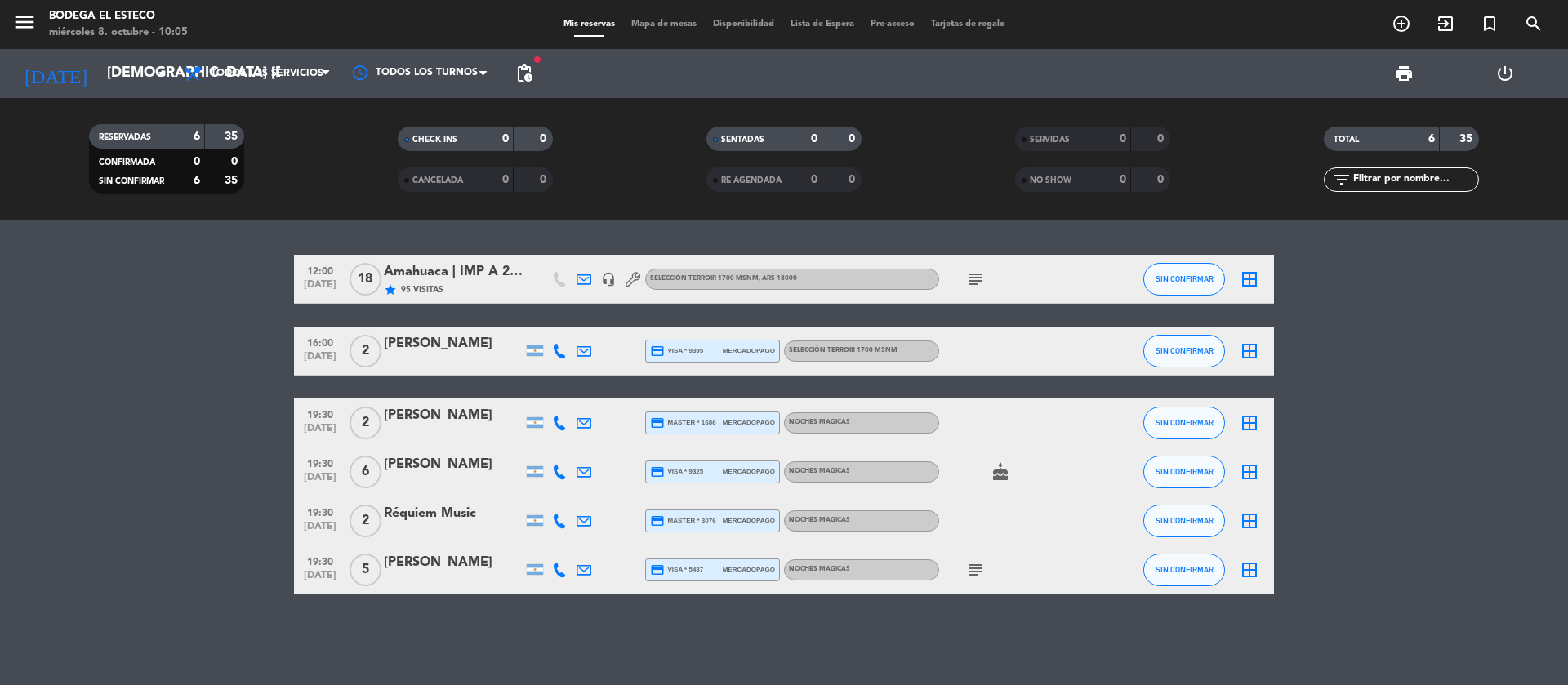
type input "mié. [DATE]"
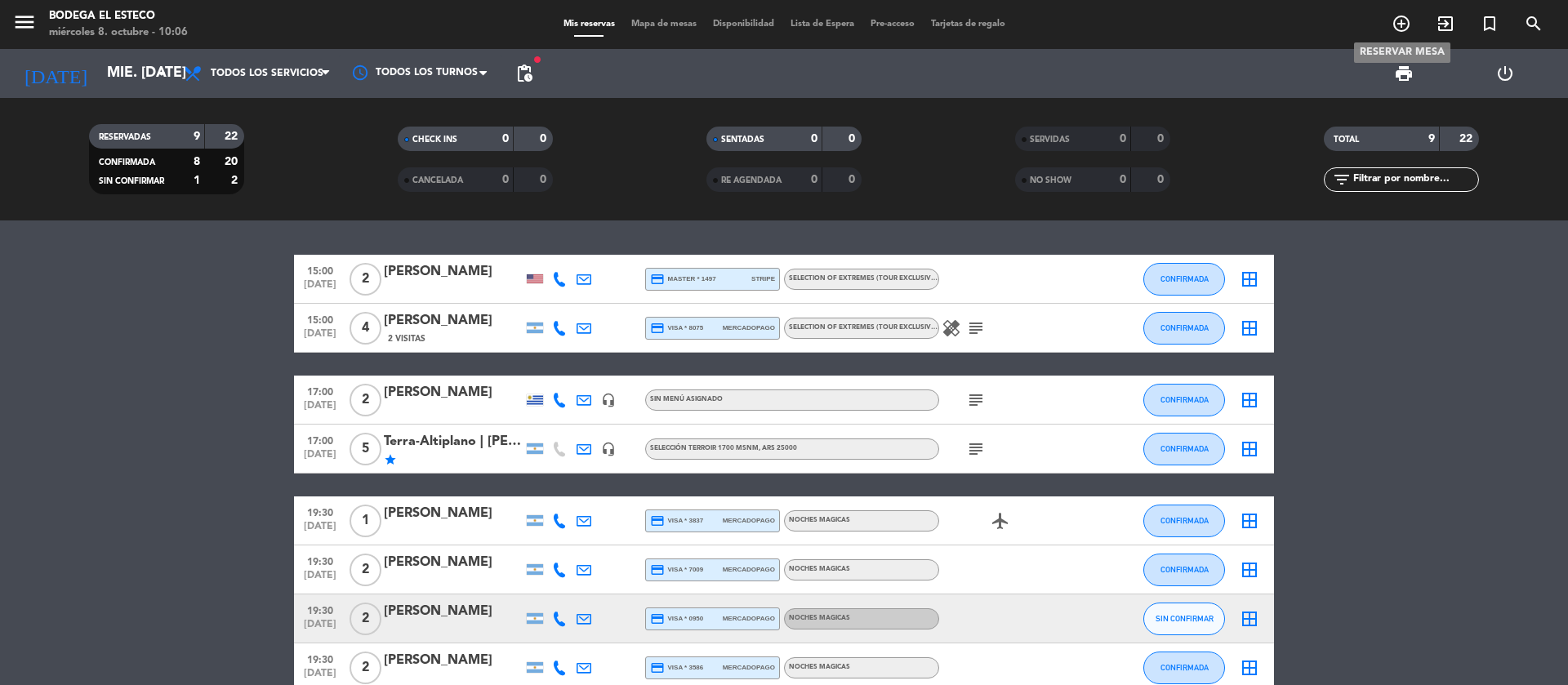
click at [1403, 23] on icon "add_circle_outline" at bounding box center [1402, 23] width 20 height 20
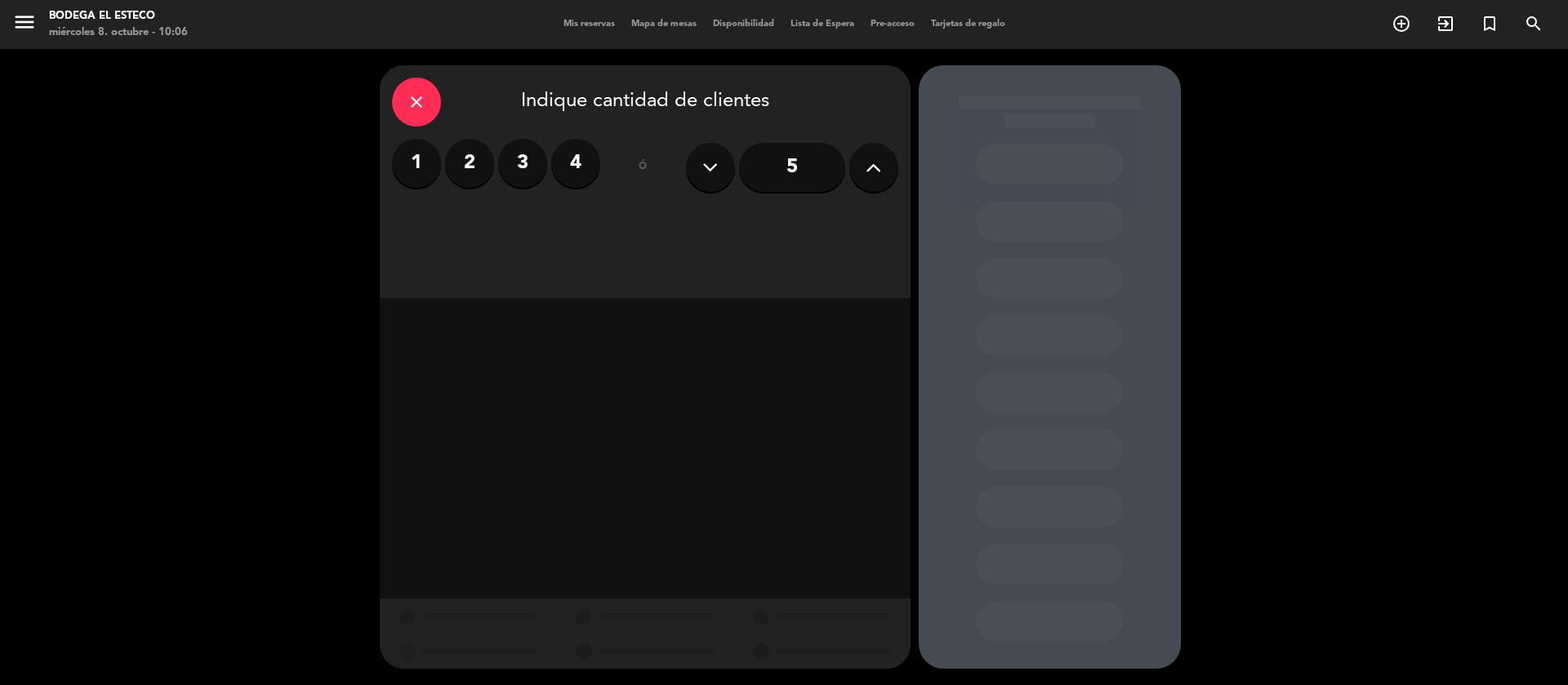
click at [869, 173] on icon at bounding box center [873, 167] width 15 height 24
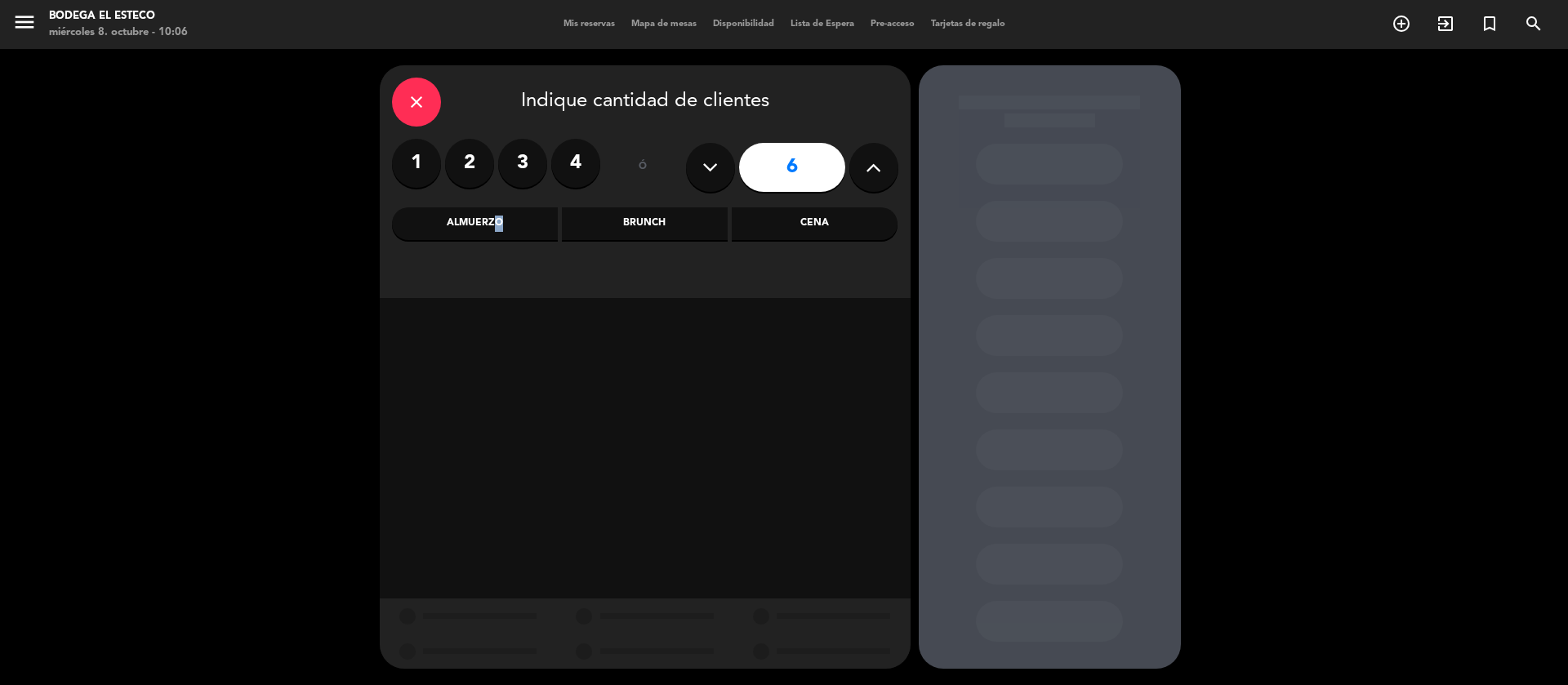
drag, startPoint x: 491, startPoint y: 226, endPoint x: 509, endPoint y: 236, distance: 20.6
click at [492, 225] on div "Almuerzo" at bounding box center [474, 223] width 165 height 33
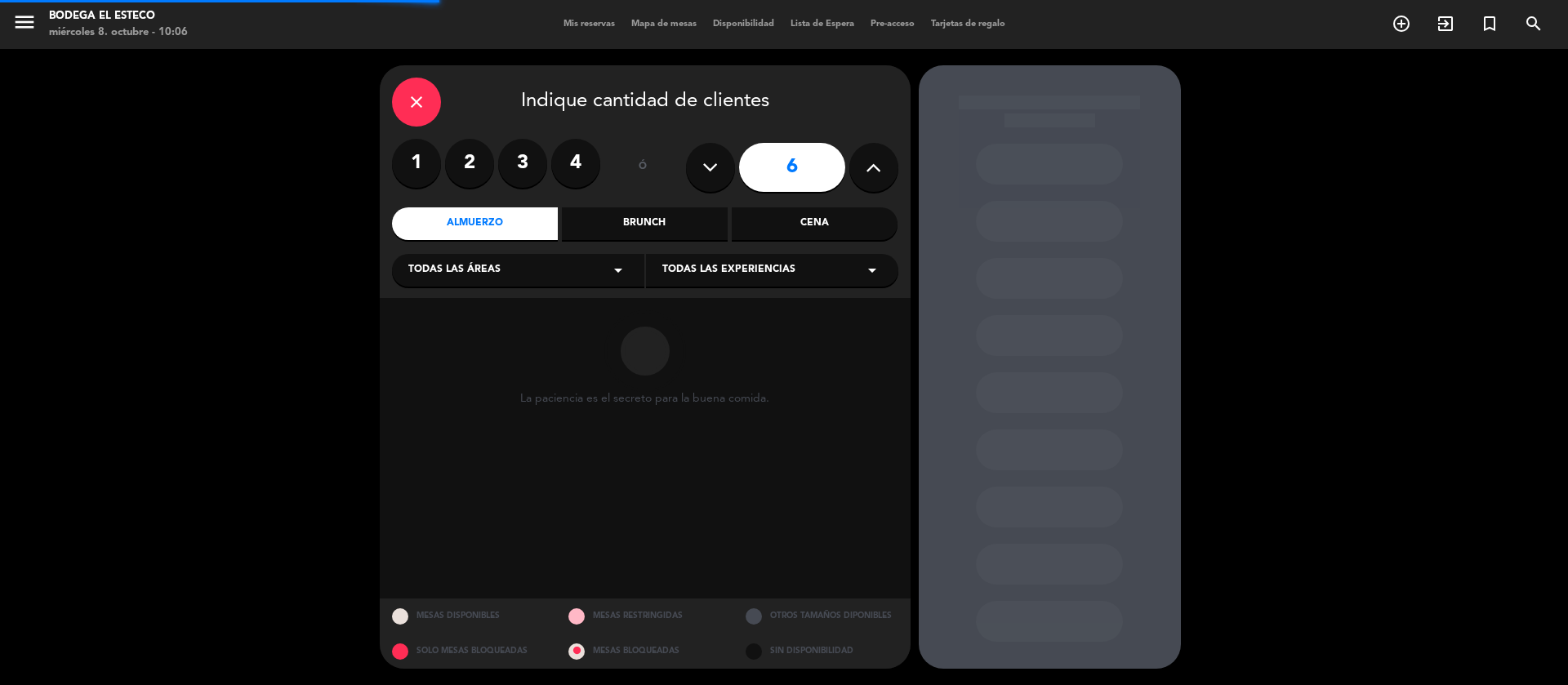
click at [524, 277] on div "Todas las áreas arrow_drop_down" at bounding box center [517, 270] width 252 height 33
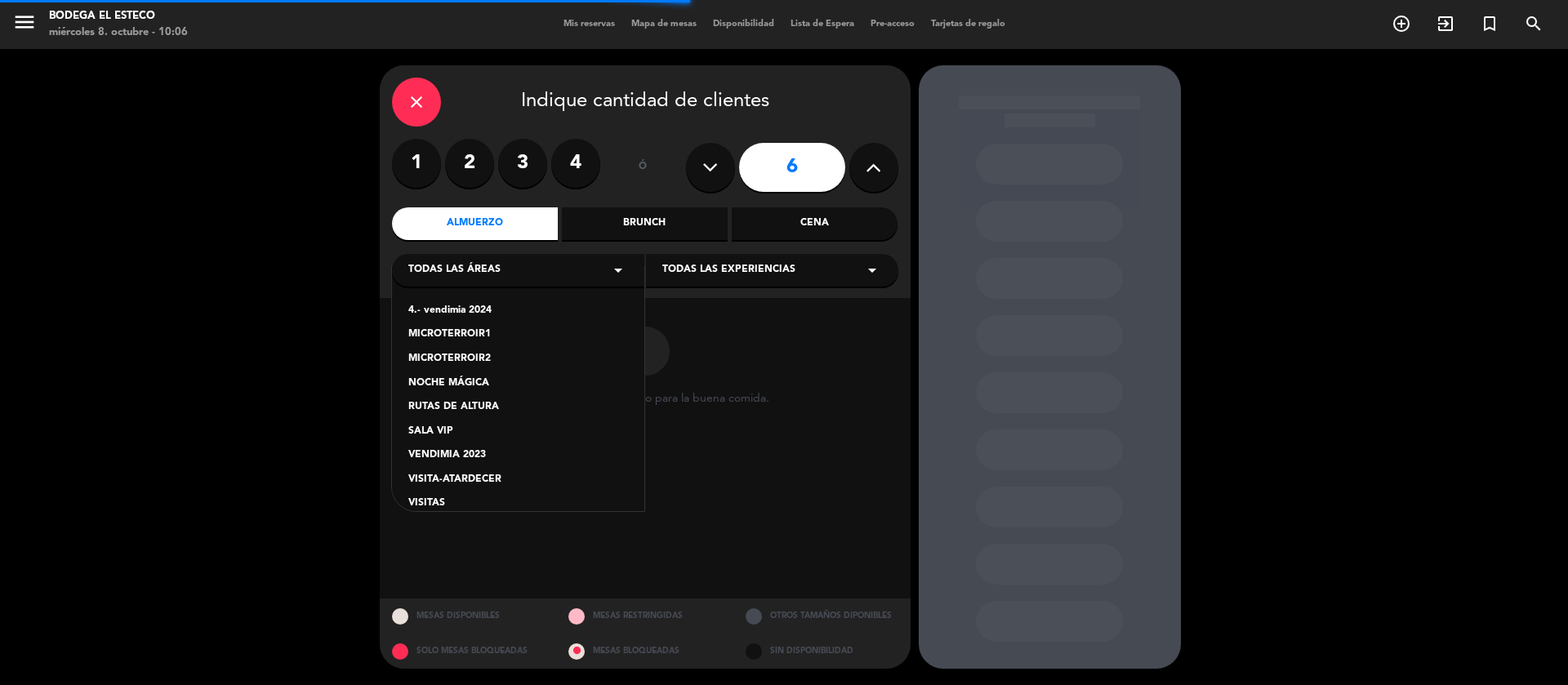
click at [424, 503] on div "VISITAS" at bounding box center [518, 503] width 220 height 16
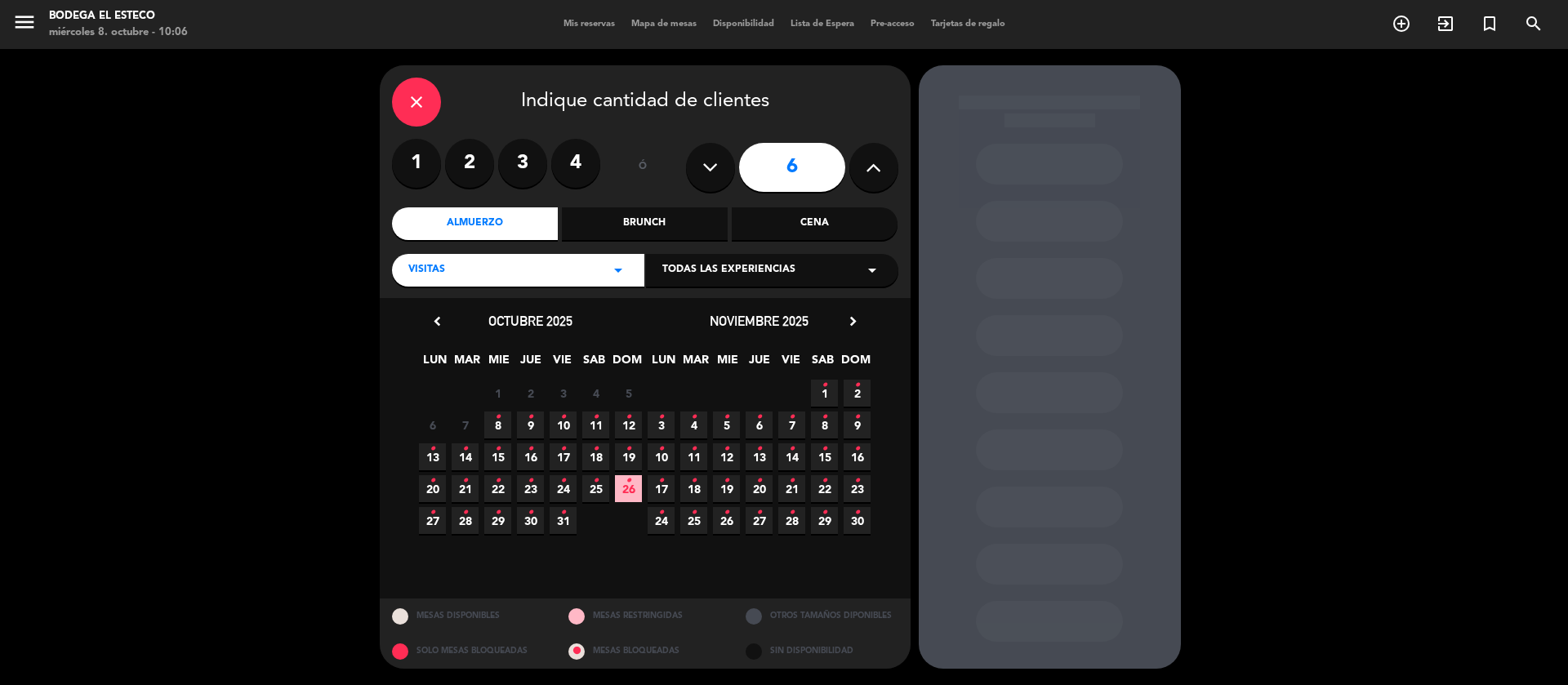
click at [782, 269] on span "Todas las experiencias" at bounding box center [728, 270] width 133 height 16
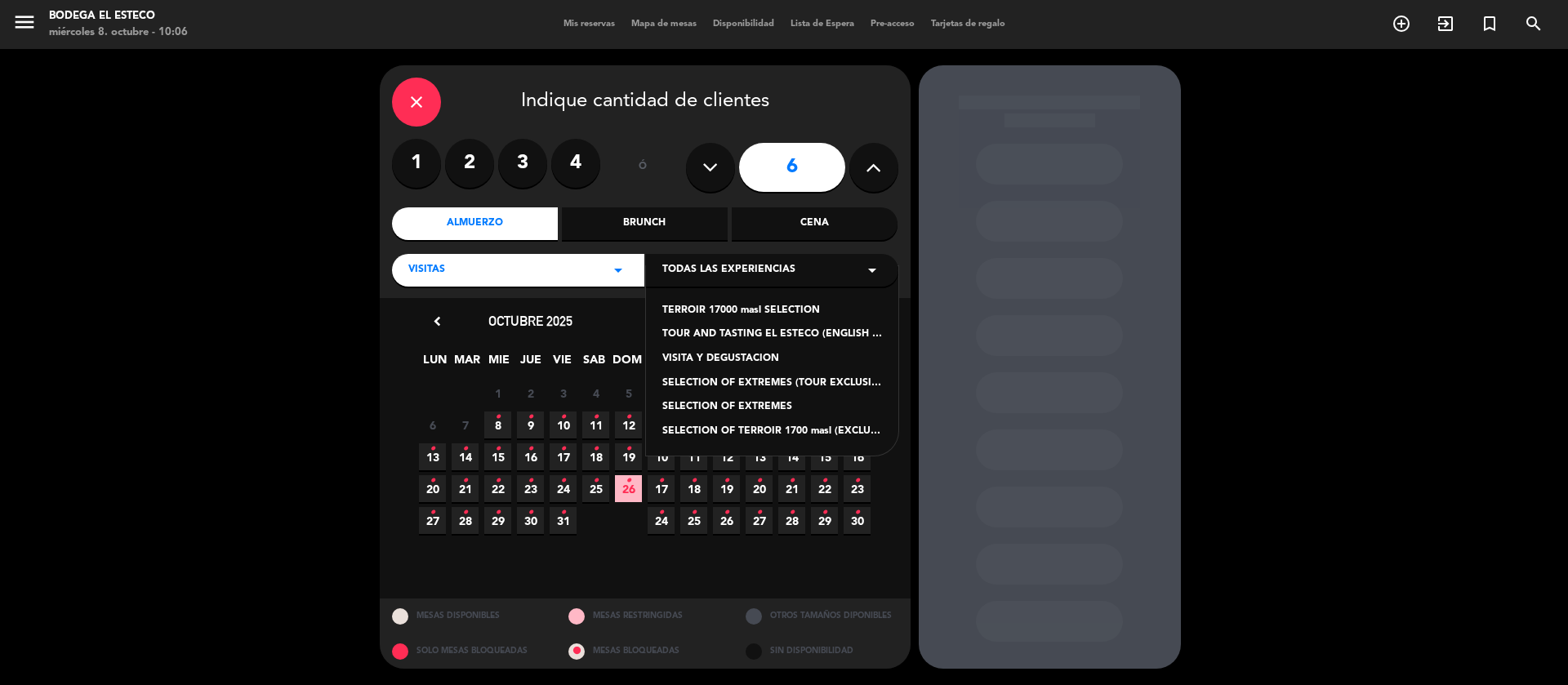
click at [760, 405] on div "SELECTION OF EXTREMES" at bounding box center [771, 408] width 220 height 16
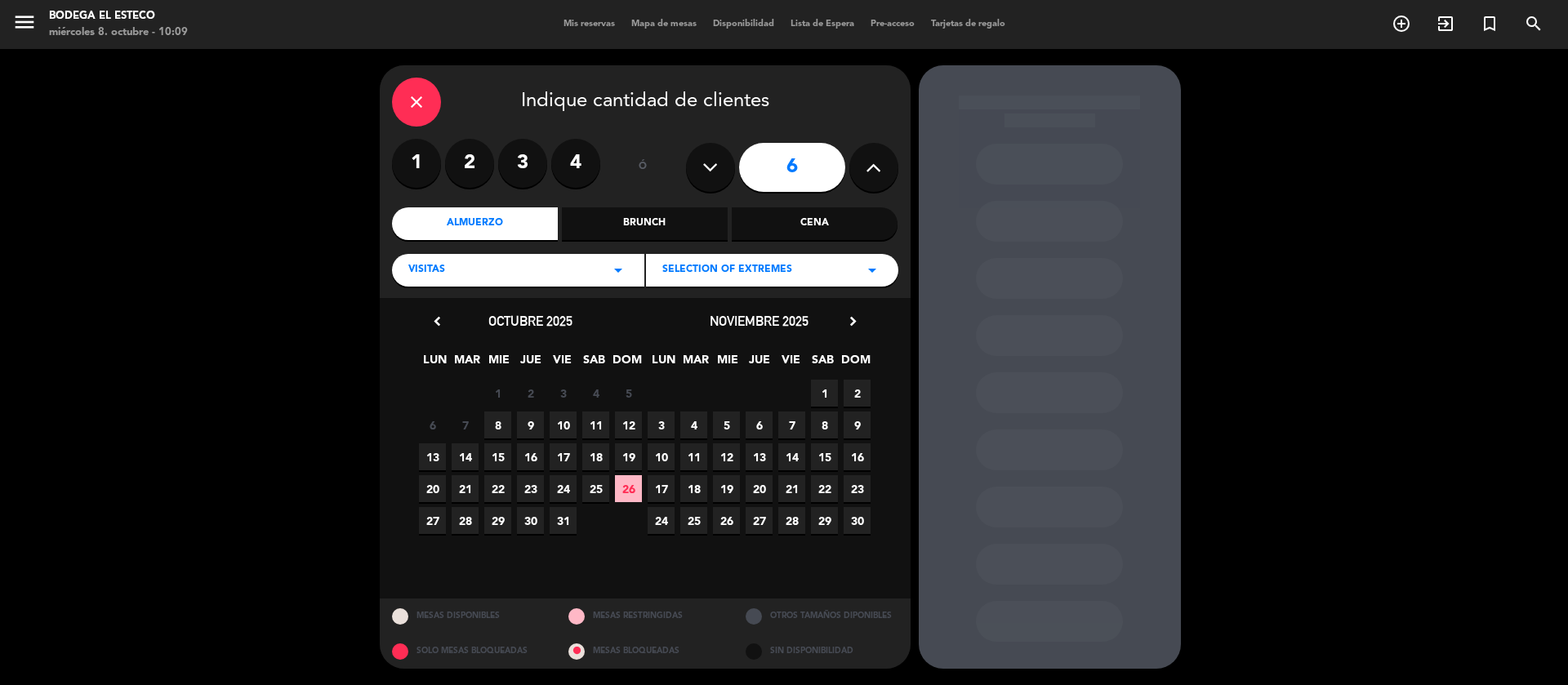
click at [496, 418] on span "8" at bounding box center [498, 425] width 27 height 27
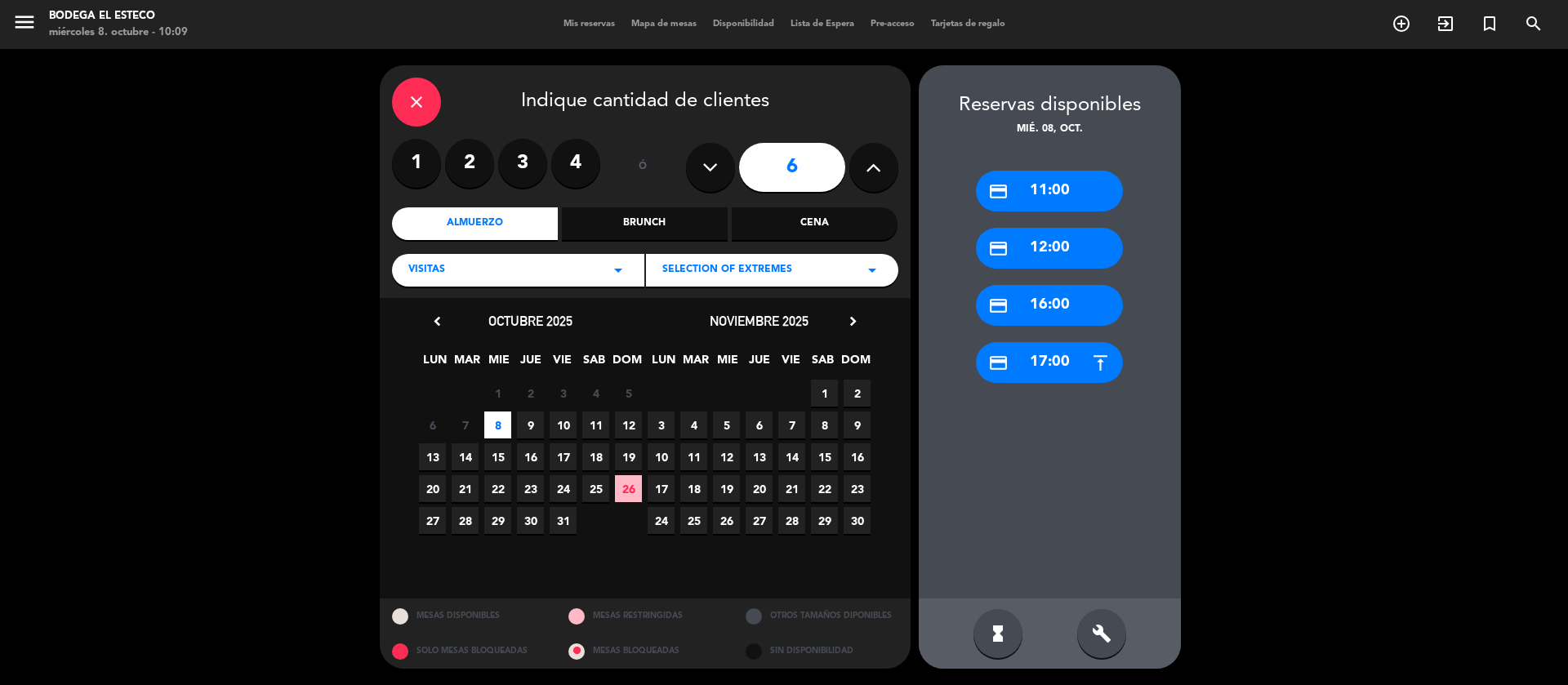
click at [1027, 193] on div "credit_card 11:00" at bounding box center [1049, 191] width 147 height 41
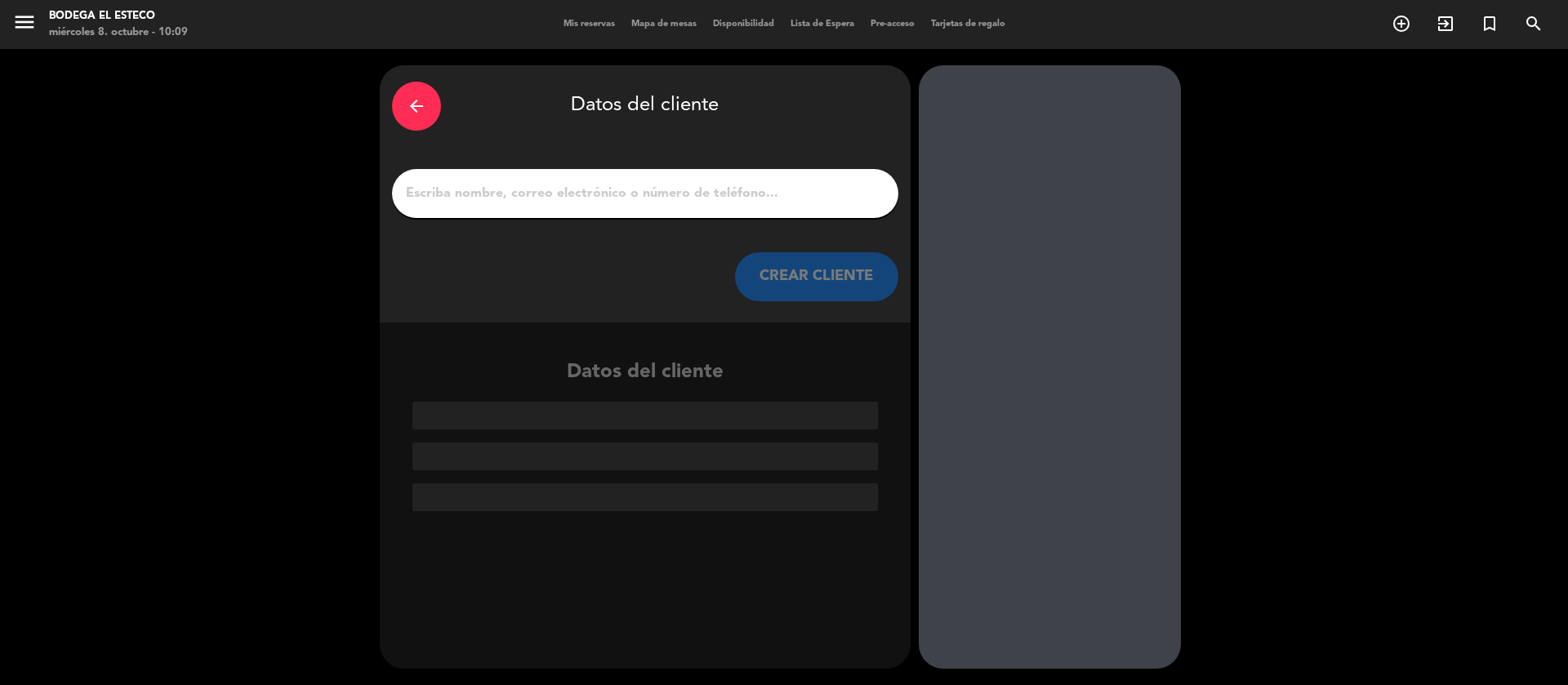
click at [622, 195] on input "1" at bounding box center [645, 192] width 482 height 23
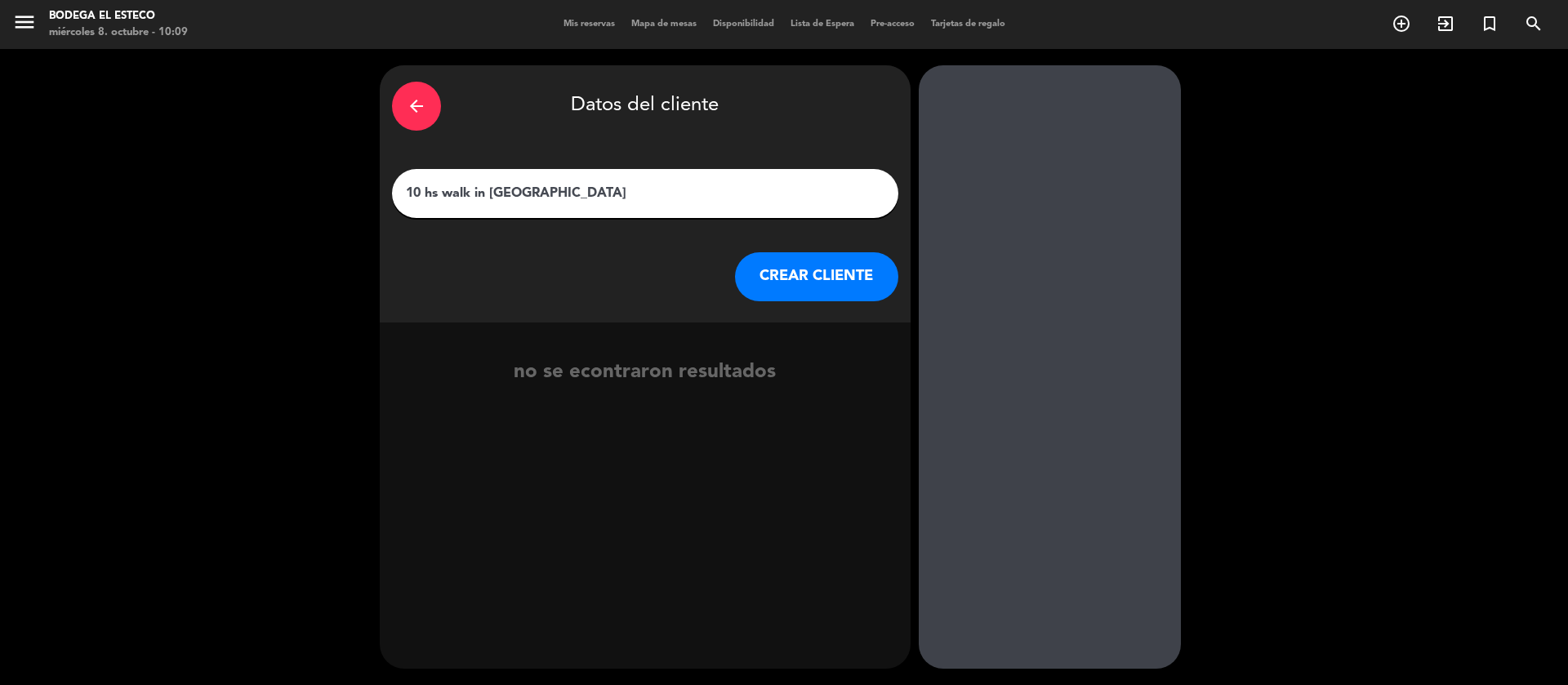
type input "10 hs walk in [GEOGRAPHIC_DATA]"
click at [860, 274] on button "CREAR CLIENTE" at bounding box center [817, 277] width 164 height 49
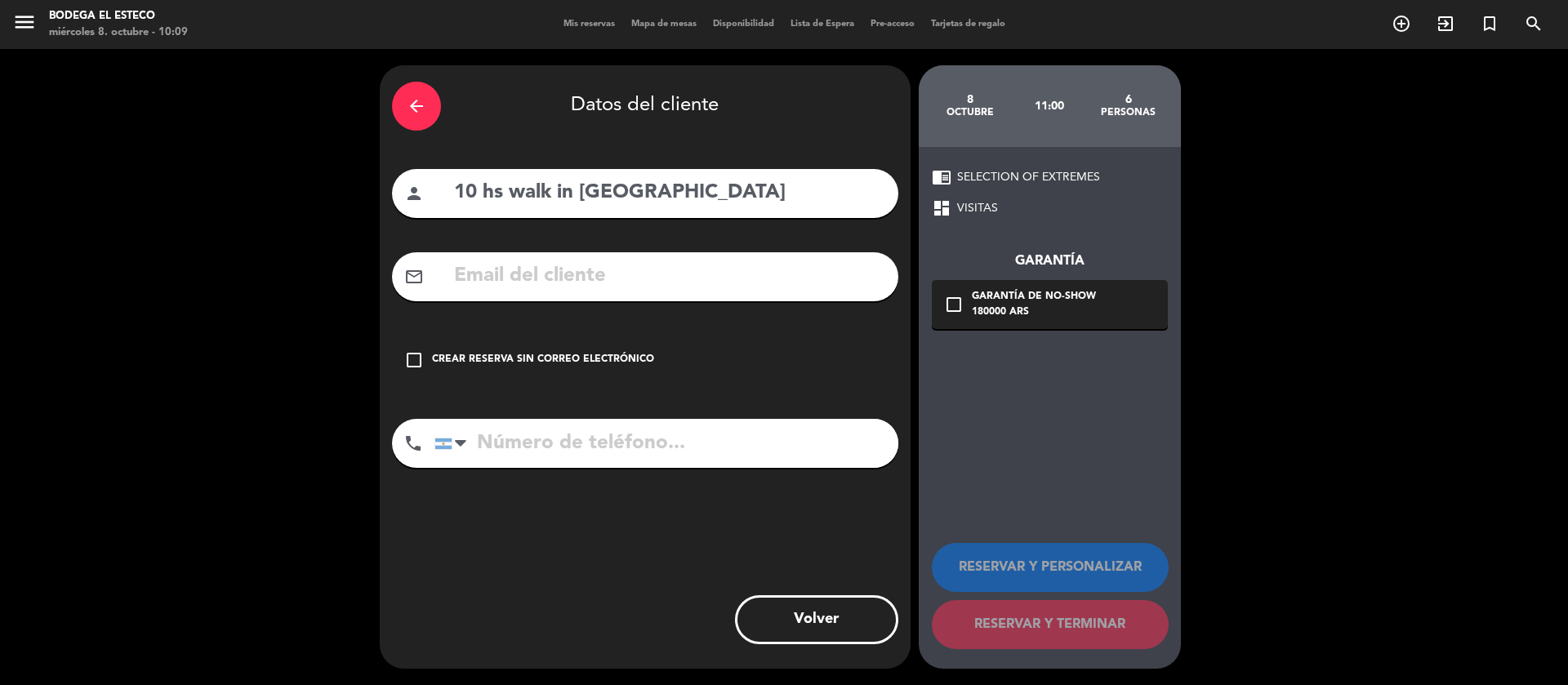
drag, startPoint x: 405, startPoint y: 355, endPoint x: 476, endPoint y: 379, distance: 74.9
click at [409, 355] on icon "check_box_outline_blank" at bounding box center [414, 360] width 20 height 20
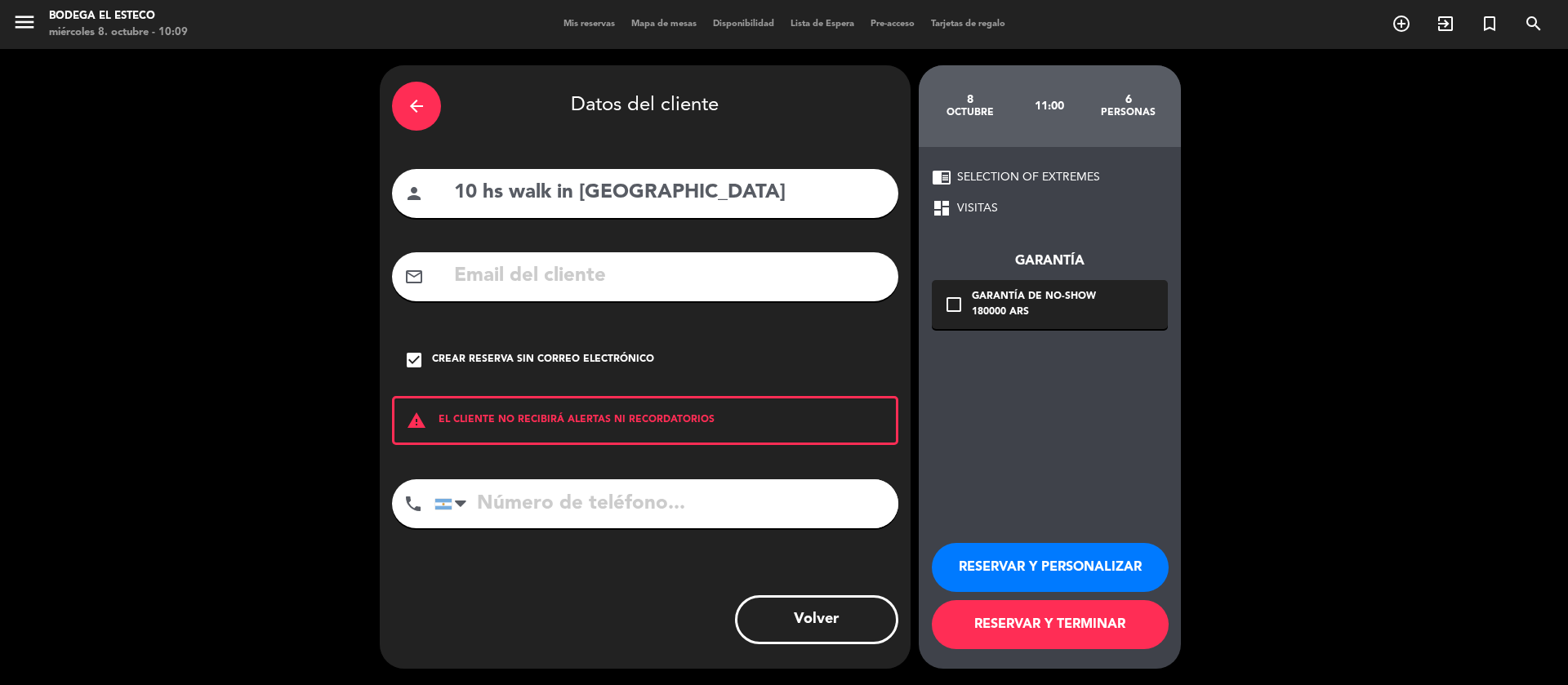
drag, startPoint x: 970, startPoint y: 560, endPoint x: 1034, endPoint y: 562, distance: 64.0
click at [974, 563] on button "RESERVAR Y PERSONALIZAR" at bounding box center [1050, 568] width 237 height 49
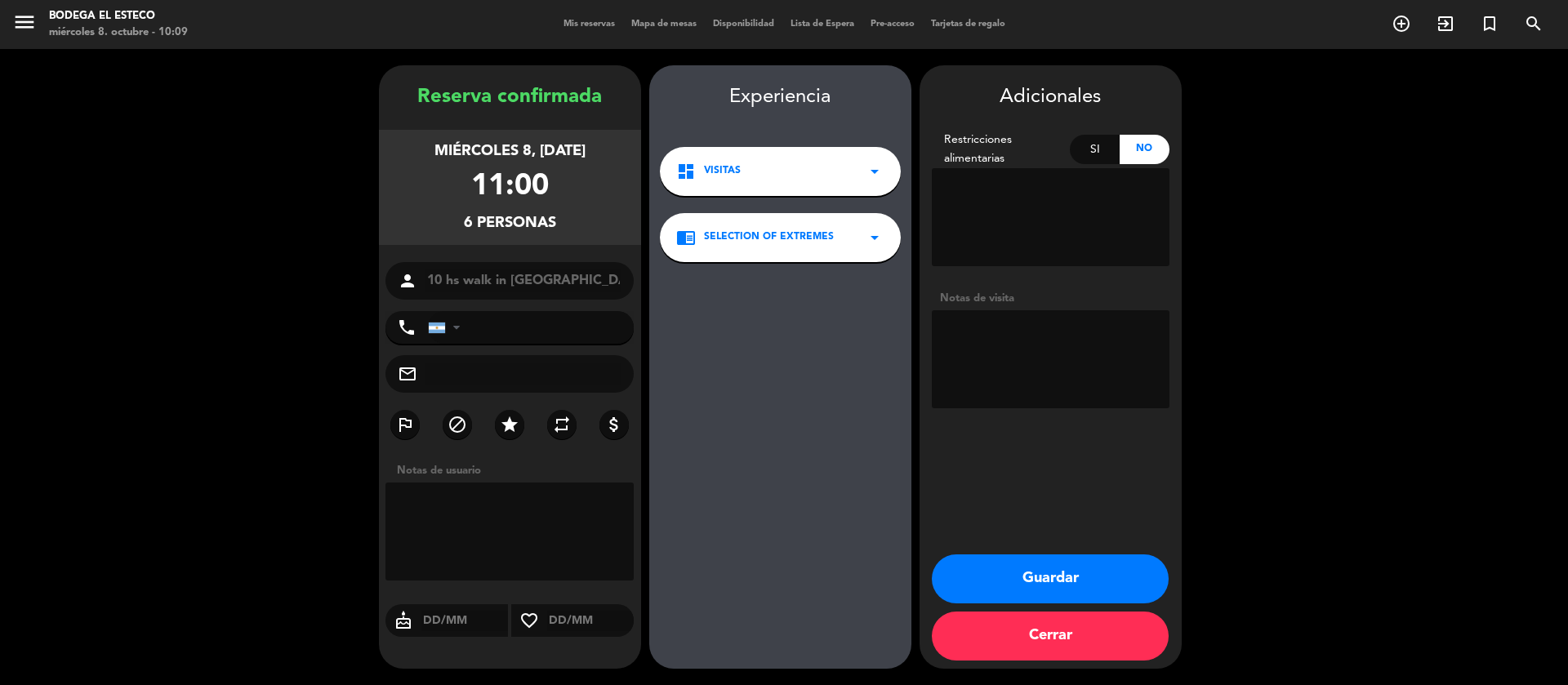
click at [1047, 354] on textarea at bounding box center [1050, 359] width 238 height 98
type textarea "PAGADO"
click at [1024, 563] on button "Guardar" at bounding box center [1050, 578] width 237 height 49
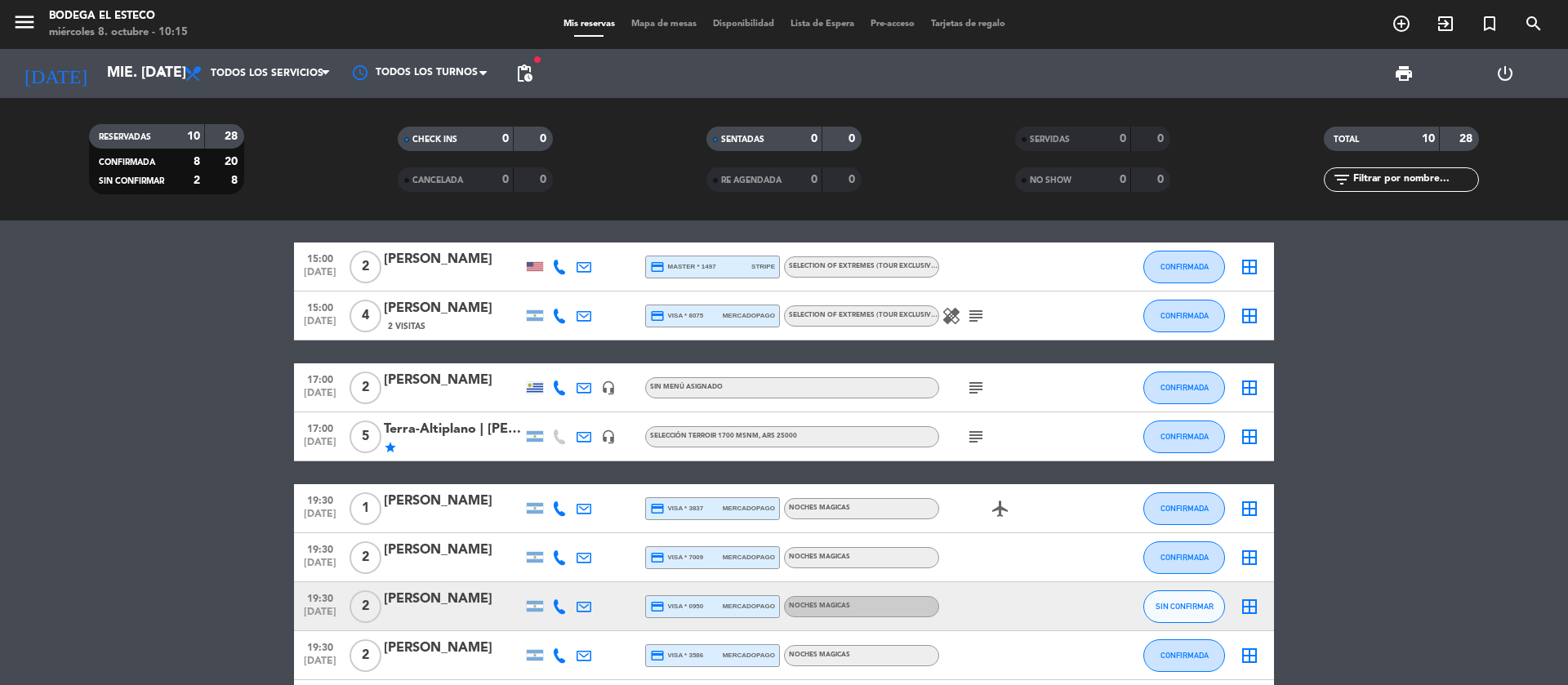
scroll to position [122, 0]
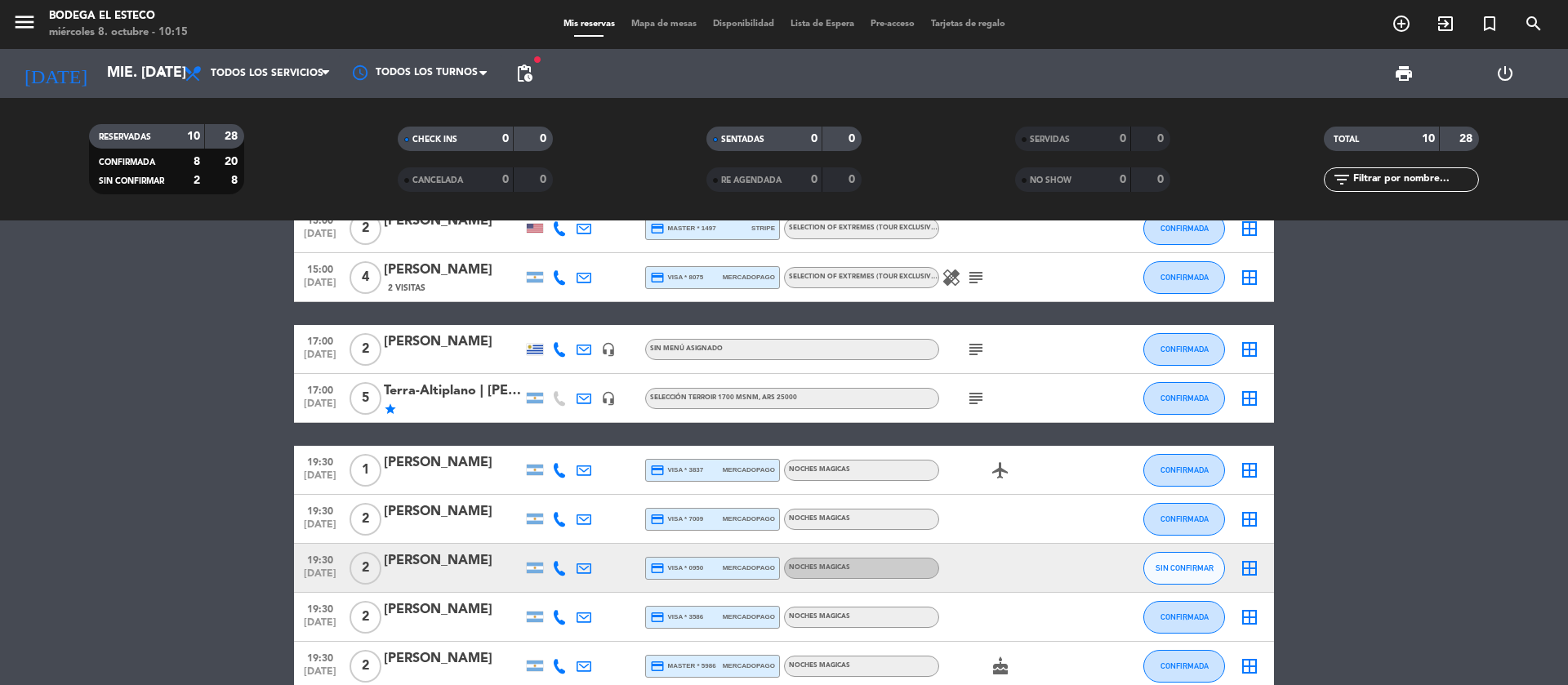
click at [974, 399] on icon "subject" at bounding box center [976, 399] width 20 height 20
click at [1386, 467] on bookings-row "11:00 [DATE] 6 10 hs walk in [GEOGRAPHIC_DATA] headset_mic SELECCIÓN DE EXTREMO…" at bounding box center [784, 411] width 1568 height 558
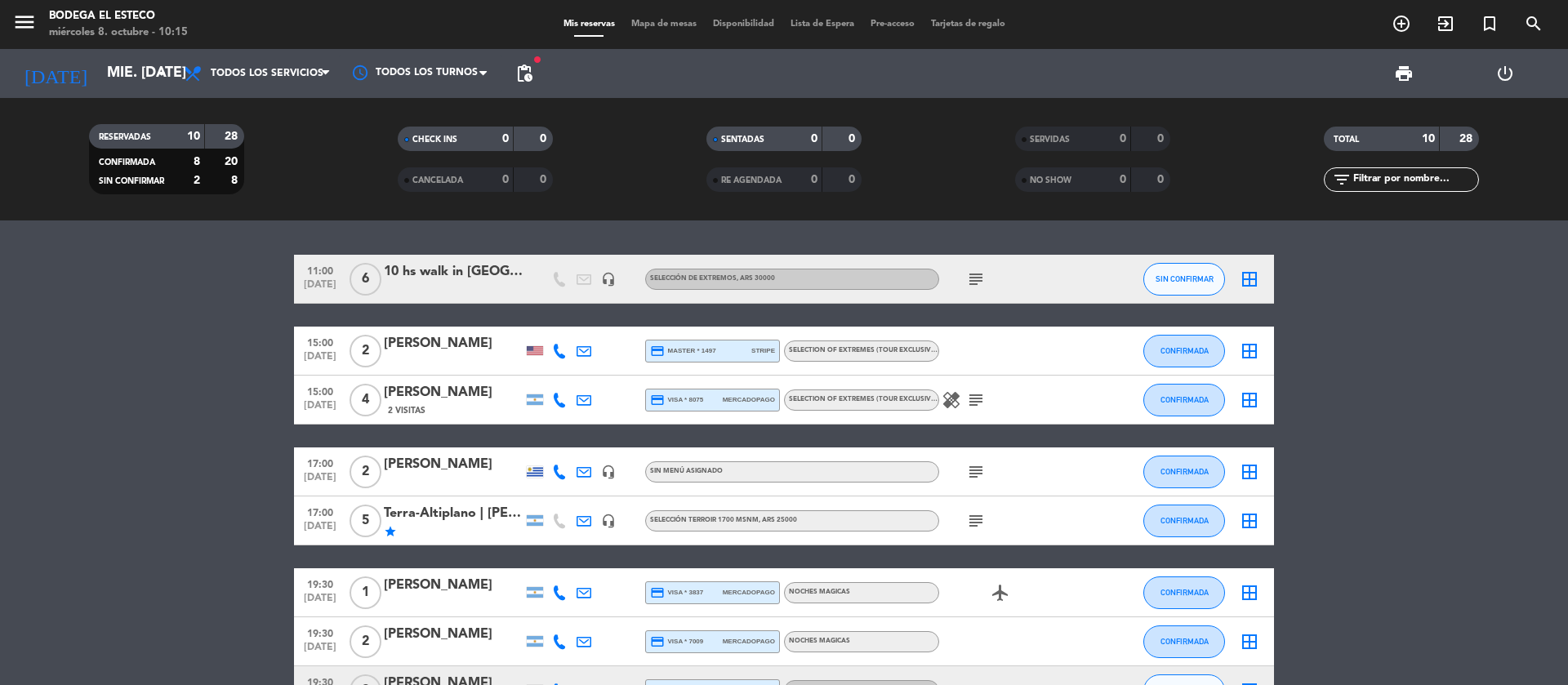
click at [976, 397] on icon "subject" at bounding box center [976, 400] width 20 height 20
click at [952, 403] on icon "healing" at bounding box center [951, 400] width 20 height 20
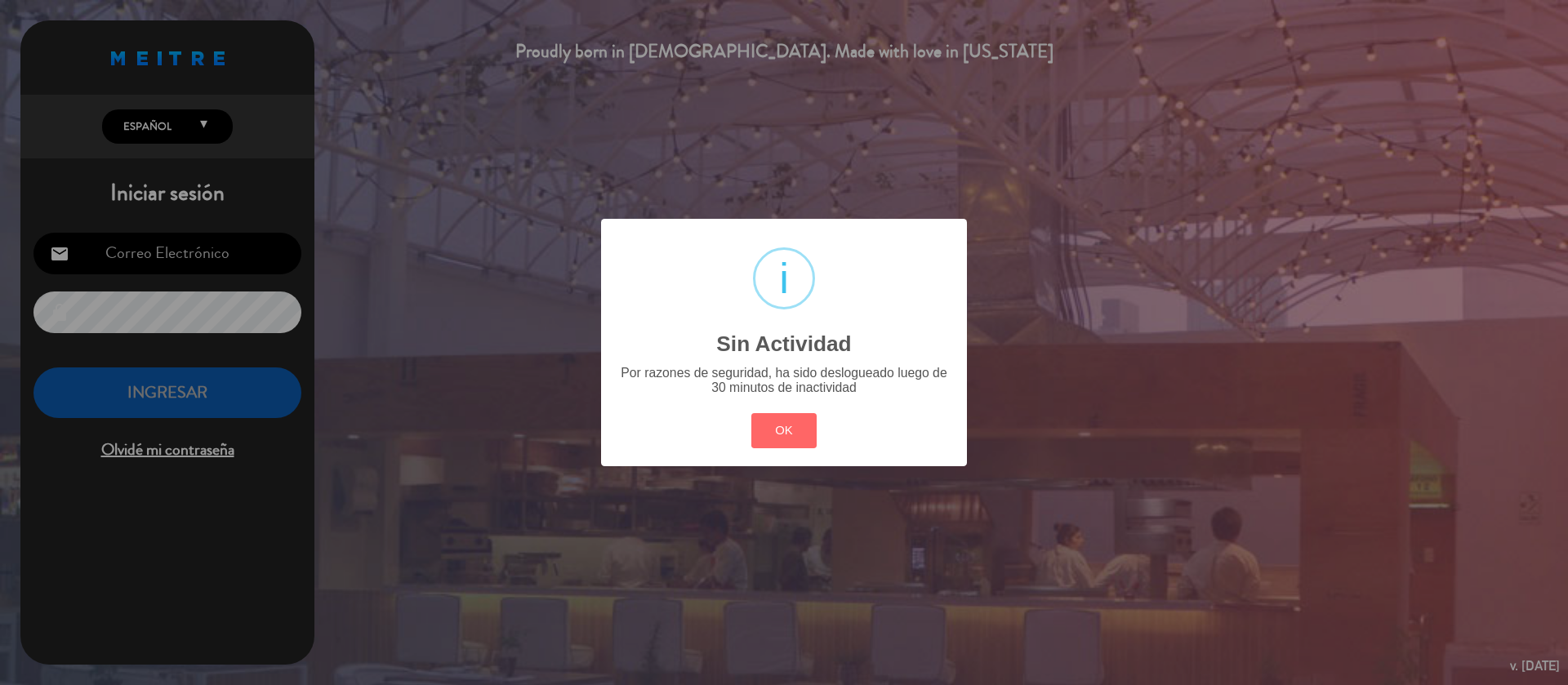
type input "[EMAIL_ADDRESS][DOMAIN_NAME]"
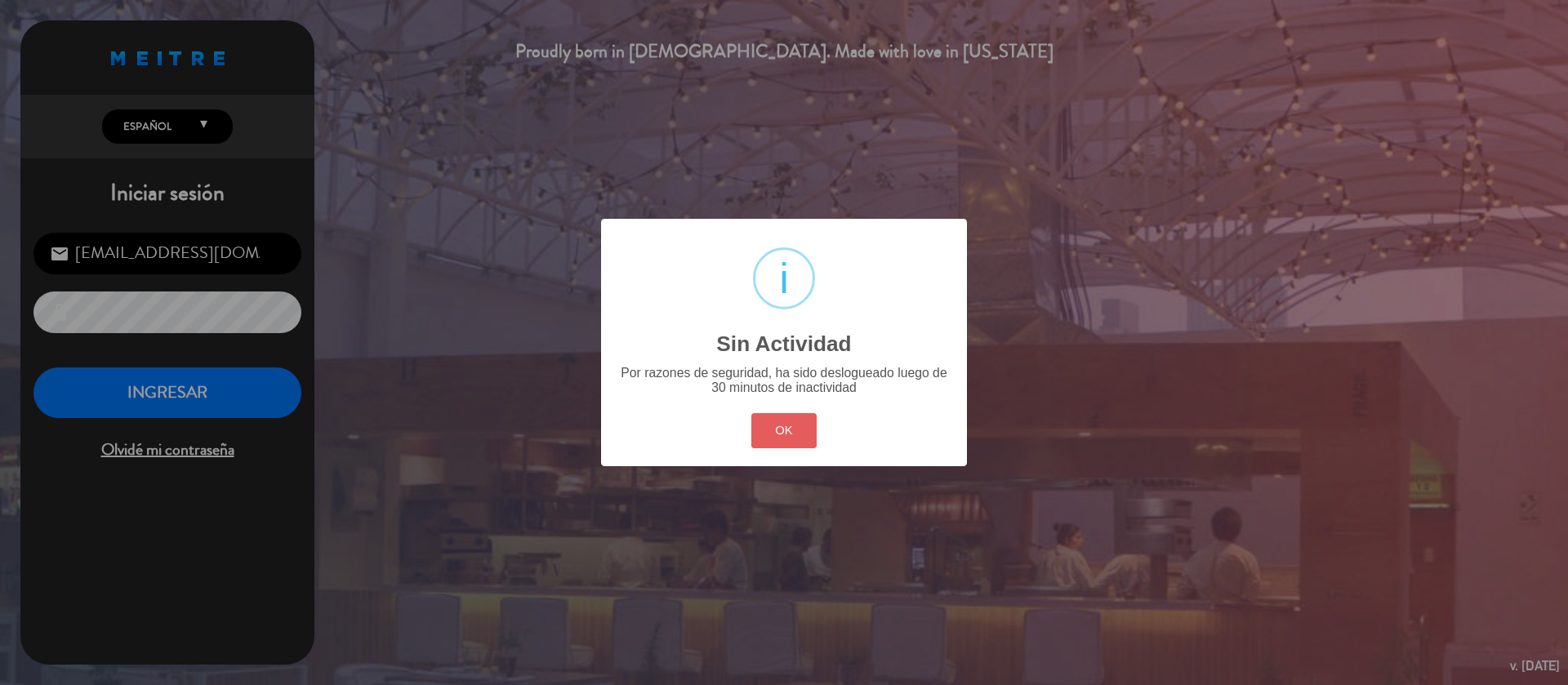
click at [778, 439] on button "OK" at bounding box center [784, 430] width 66 height 35
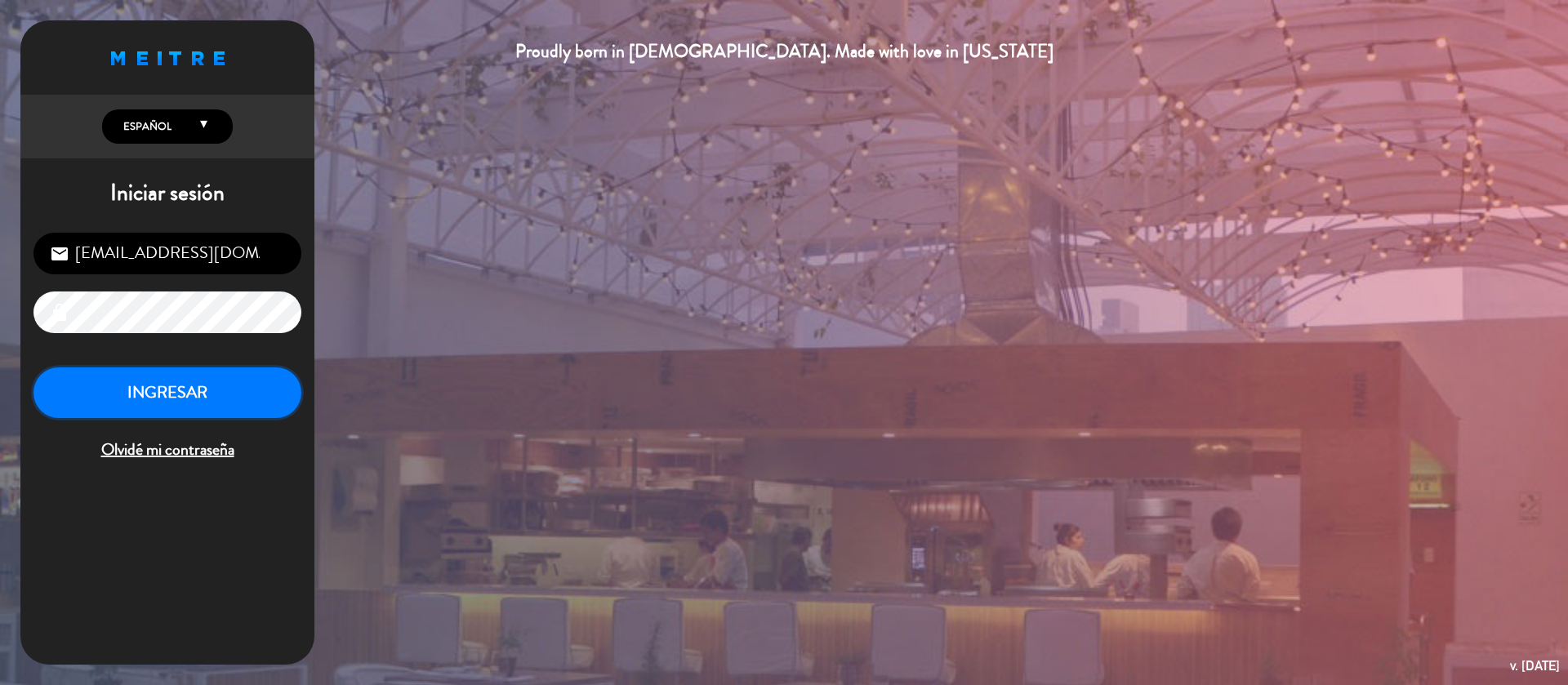
click at [232, 380] on button "INGRESAR" at bounding box center [167, 392] width 268 height 52
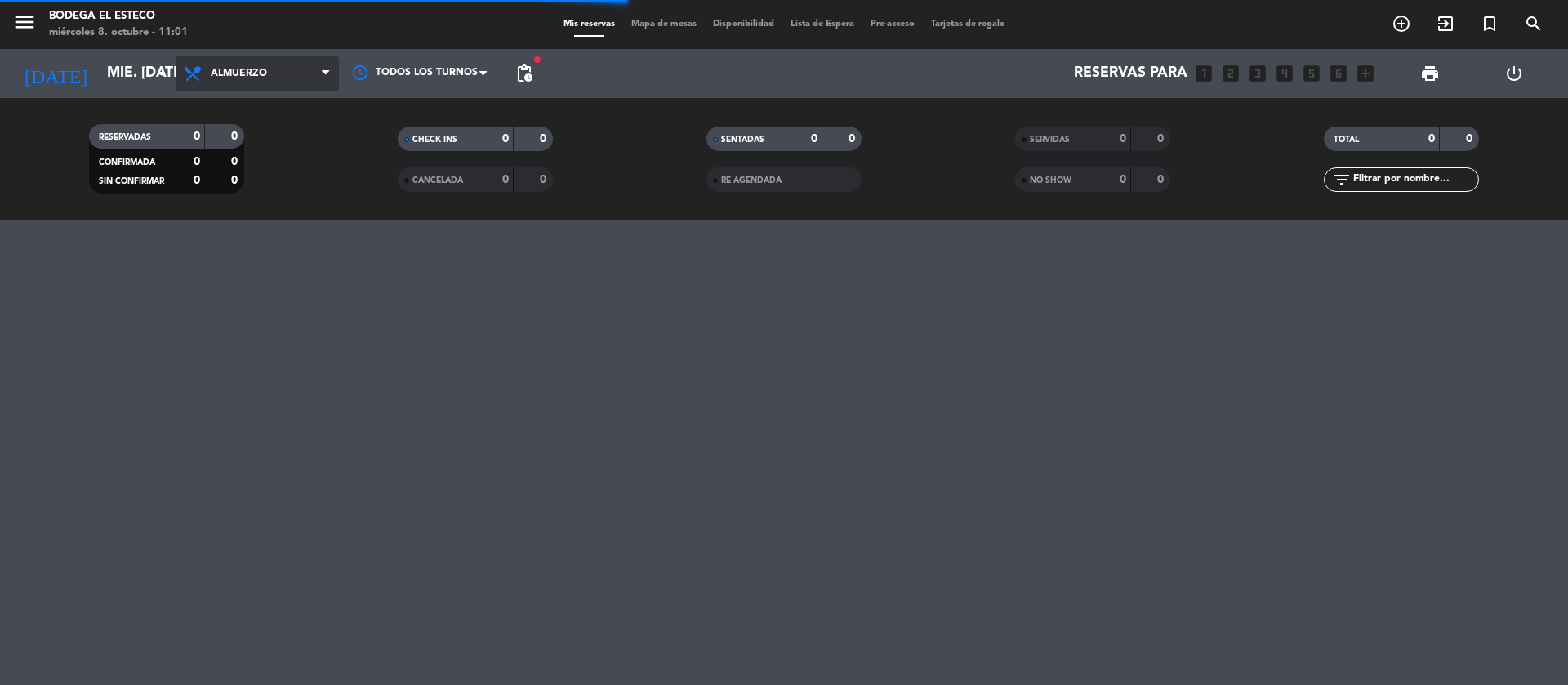
click at [247, 80] on span "Almuerzo" at bounding box center [257, 73] width 164 height 36
click at [269, 114] on div "menu Bodega El Esteco miércoles 8. octubre - 11:01 Mis reservas Mapa de mesas D…" at bounding box center [784, 110] width 1568 height 221
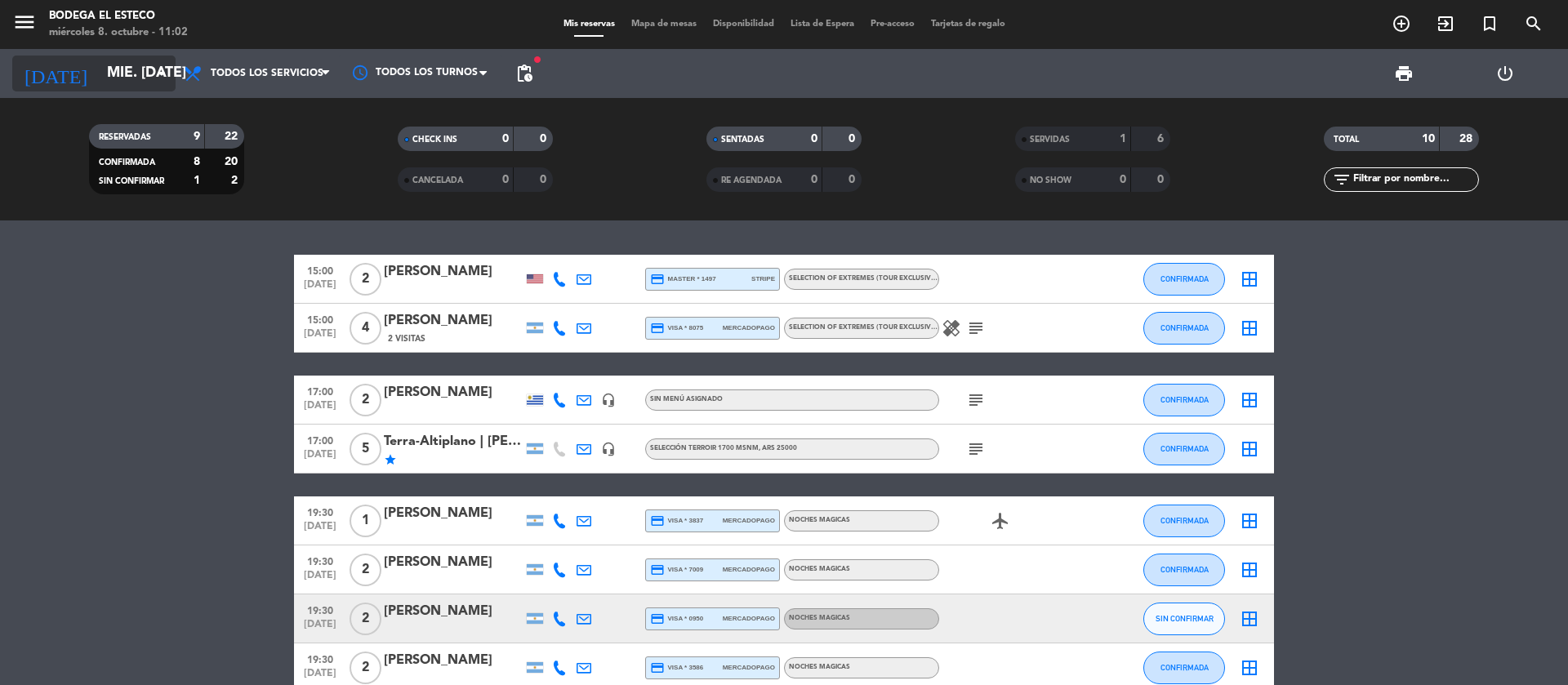
click at [99, 71] on input "mié. [DATE]" at bounding box center [194, 73] width 190 height 33
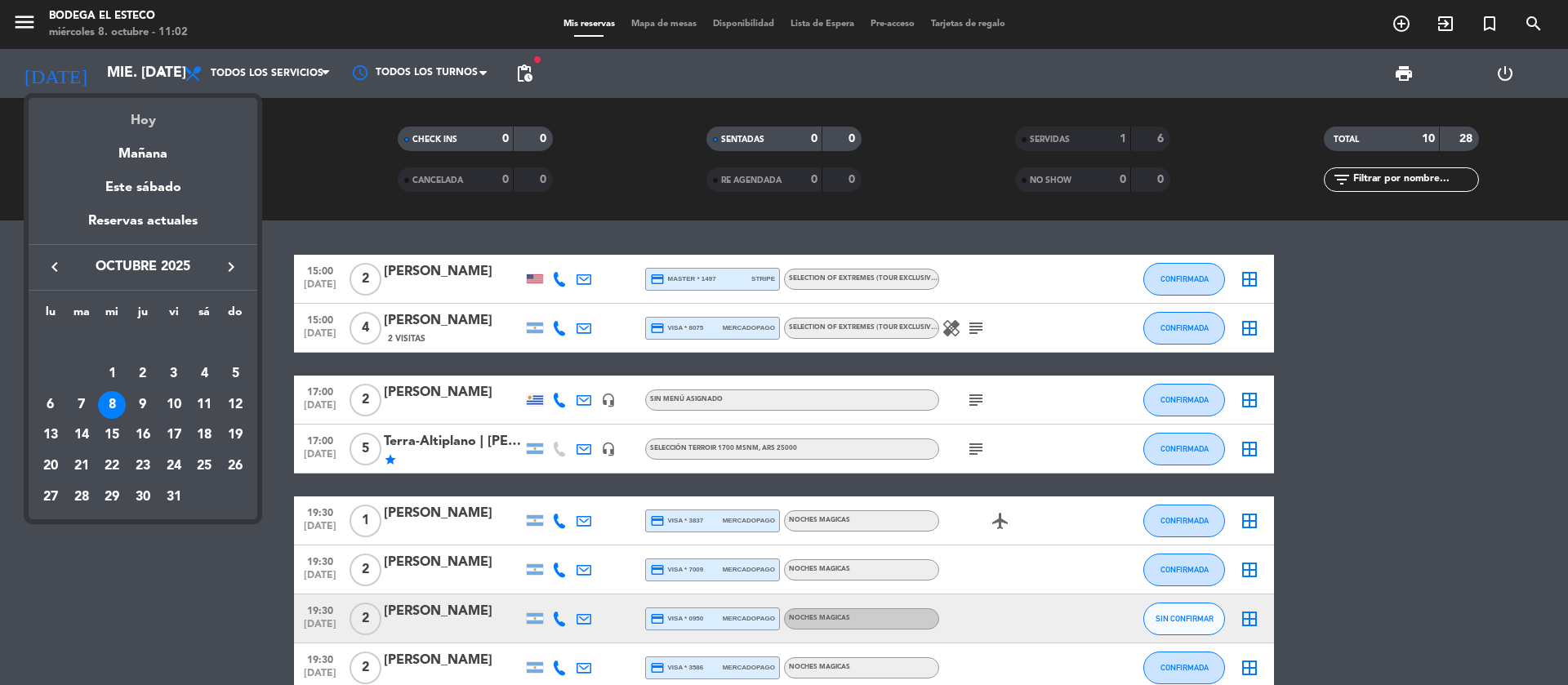
click at [128, 111] on div "Hoy" at bounding box center [143, 114] width 229 height 33
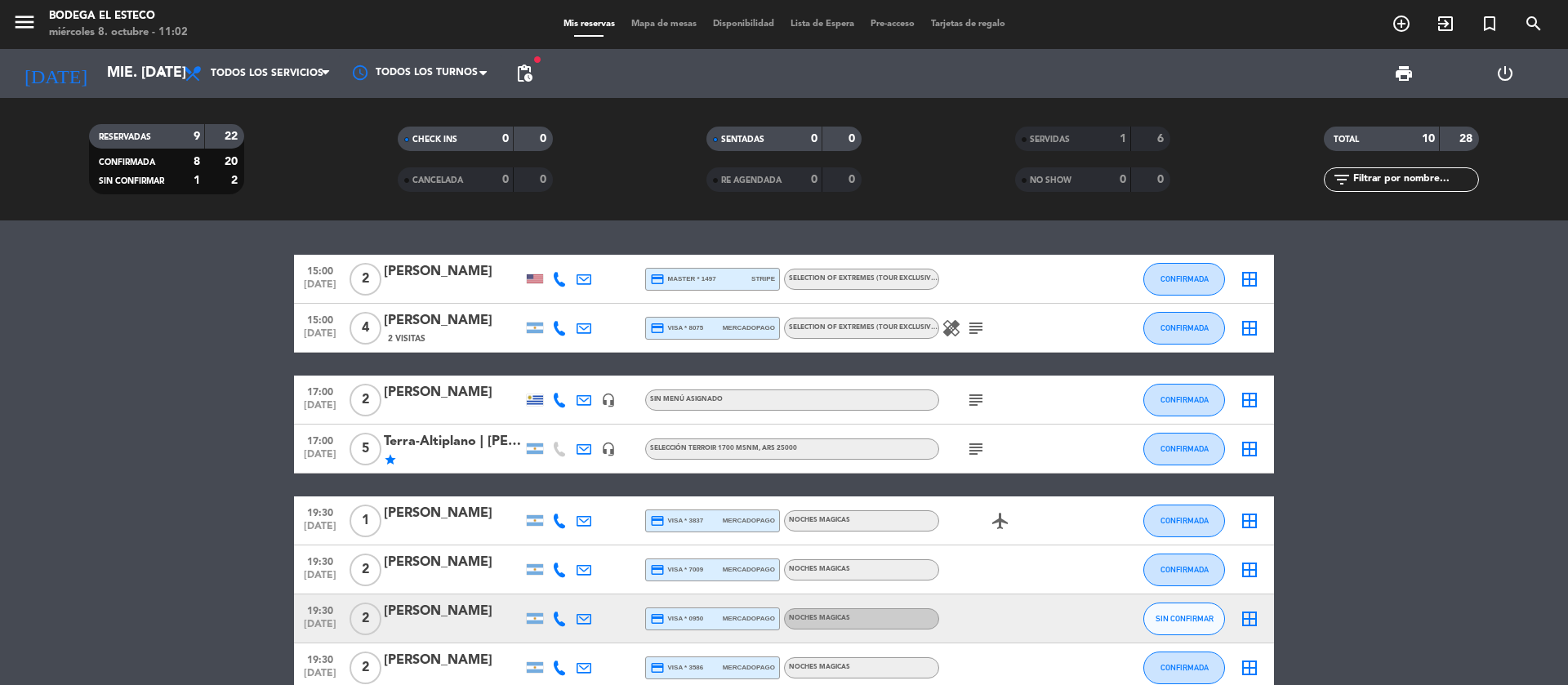
drag, startPoint x: 481, startPoint y: 13, endPoint x: 740, endPoint y: 231, distance: 338.5
click at [740, 231] on div "15:00 [DATE] 2 [PERSON_NAME] credit_card master * 1497 stripe SELECTION OF EXTR…" at bounding box center [784, 453] width 1568 height 464
click at [1035, 139] on span "SERVIDAS" at bounding box center [1050, 139] width 40 height 8
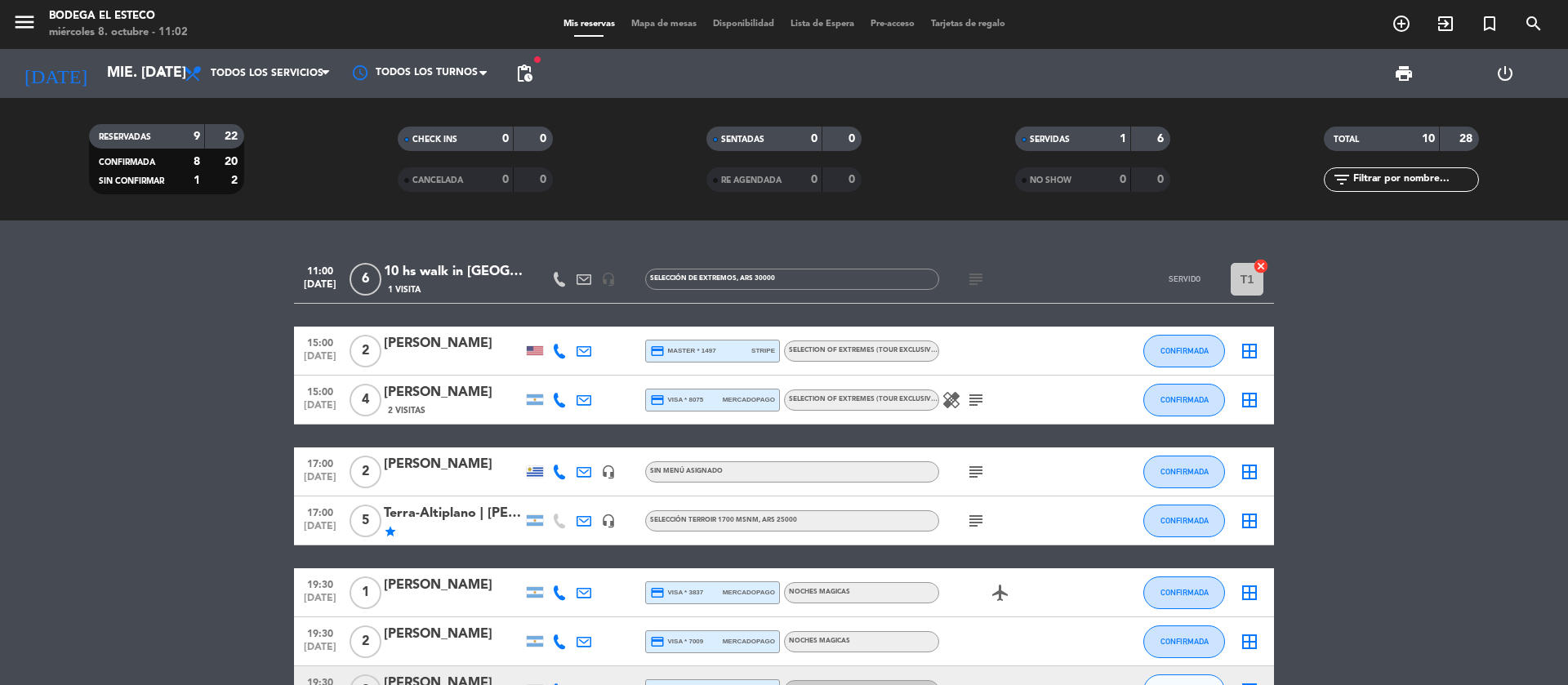
click at [432, 263] on div "10 hs walk in [GEOGRAPHIC_DATA]" at bounding box center [453, 271] width 139 height 21
